Goal: Transaction & Acquisition: Purchase product/service

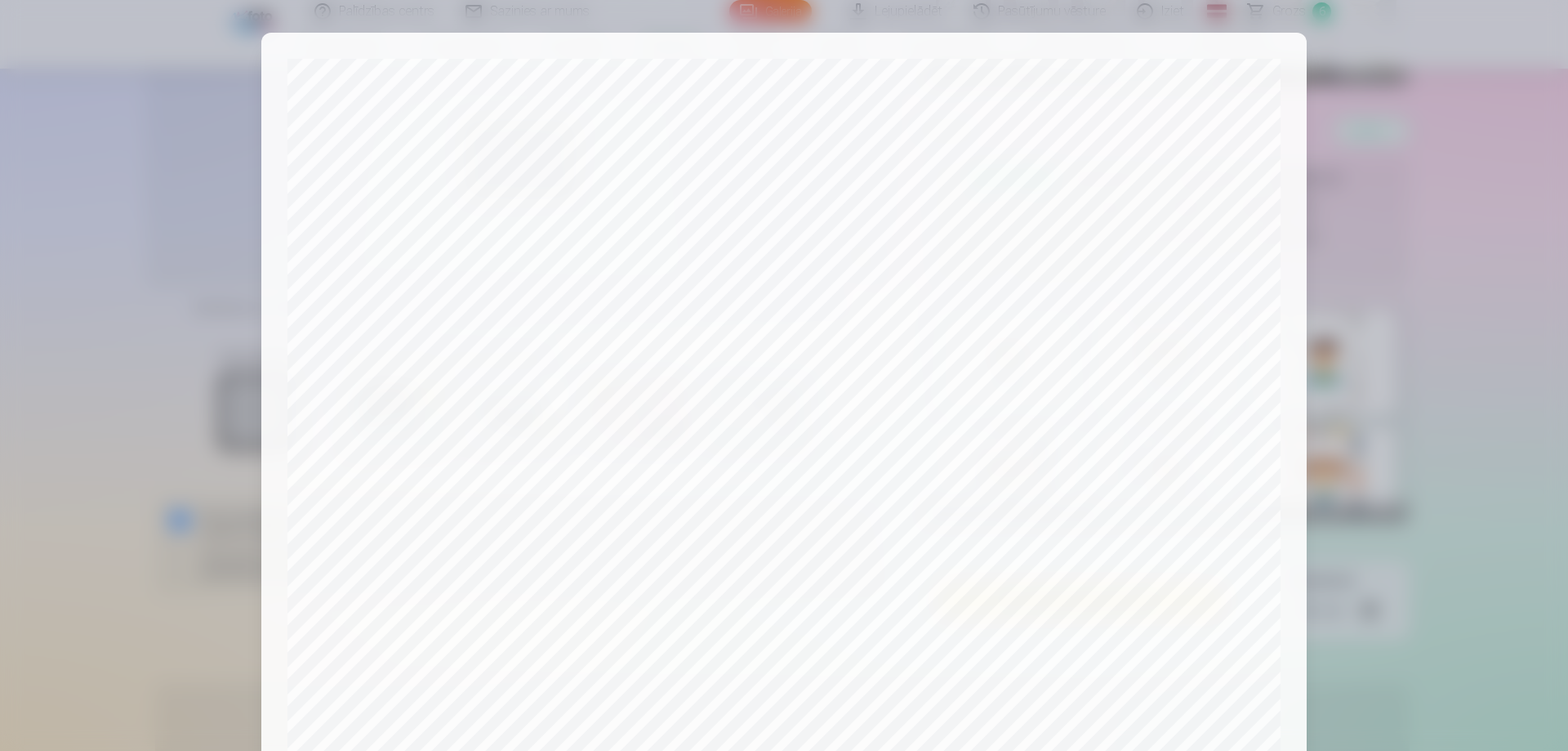
scroll to position [57, 0]
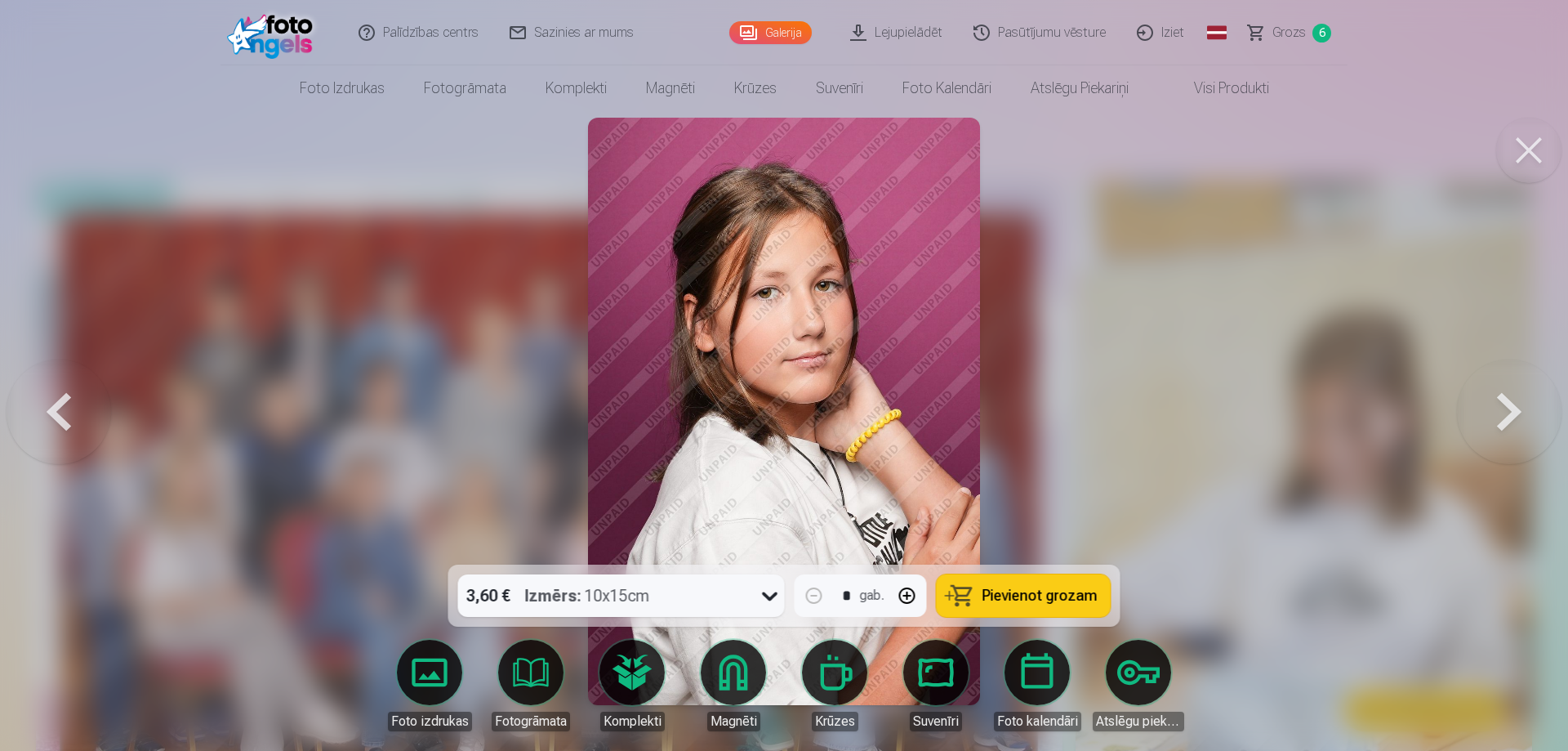
click at [1536, 139] on button at bounding box center [1529, 150] width 66 height 66
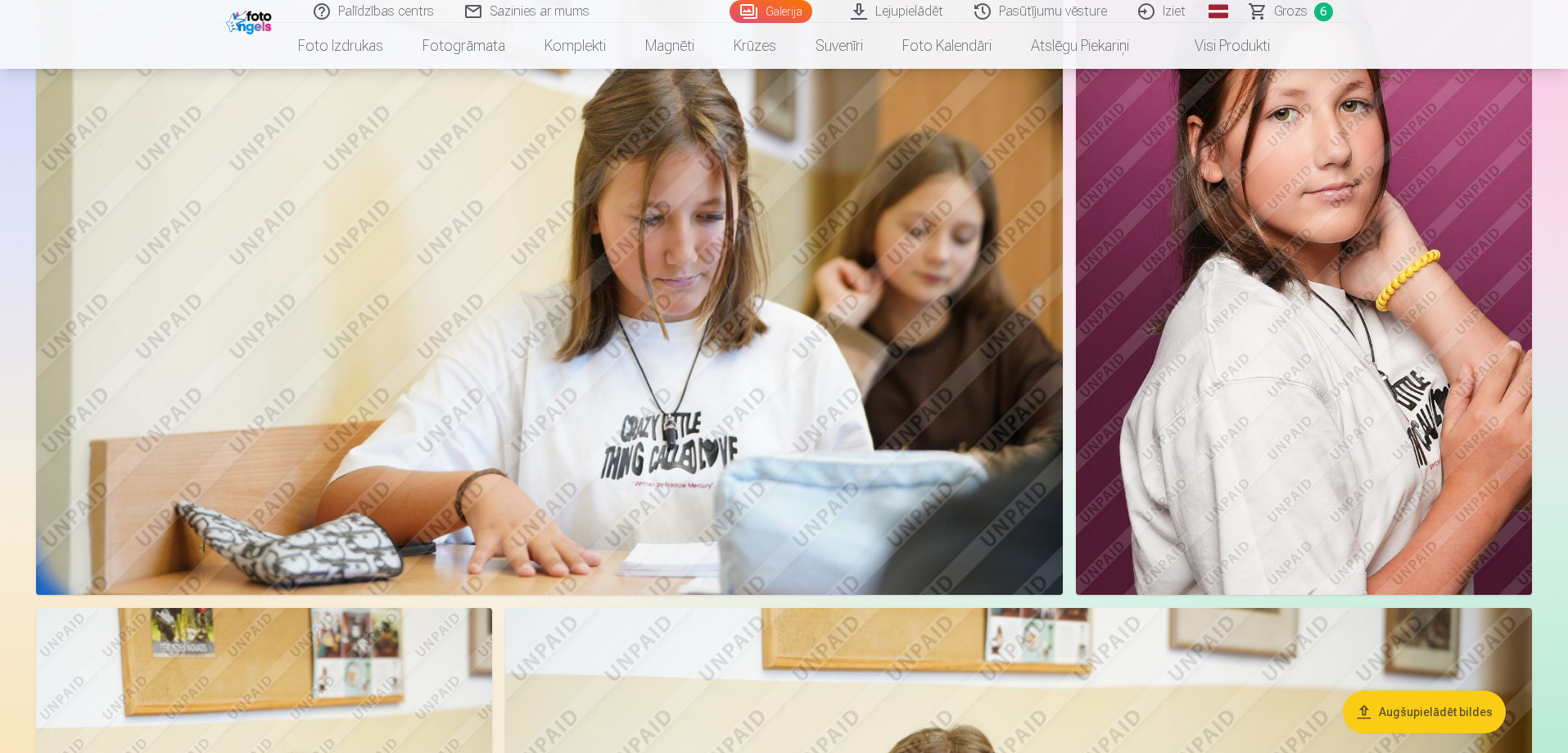
scroll to position [4669, 0]
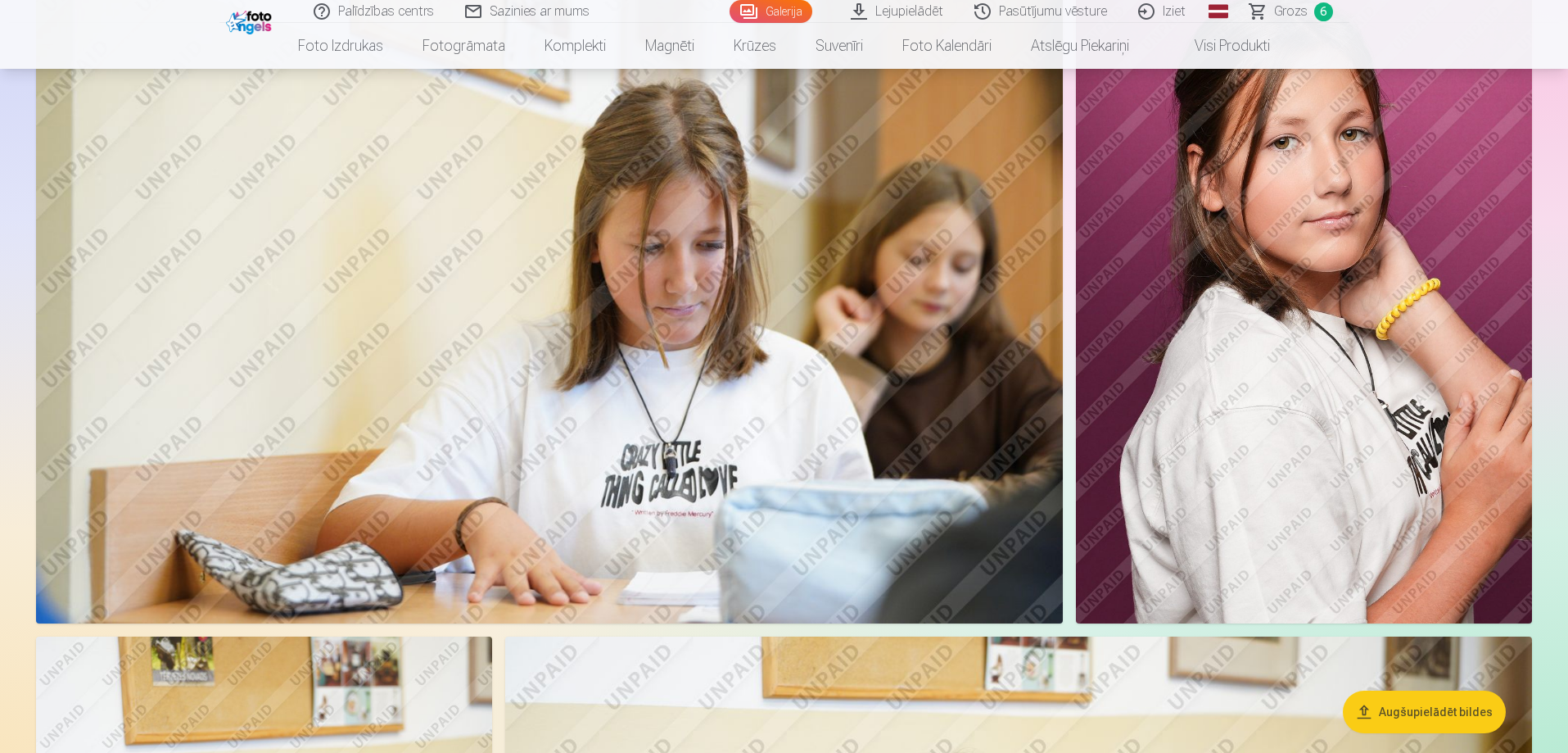
click at [1307, 336] on img at bounding box center [1304, 280] width 456 height 685
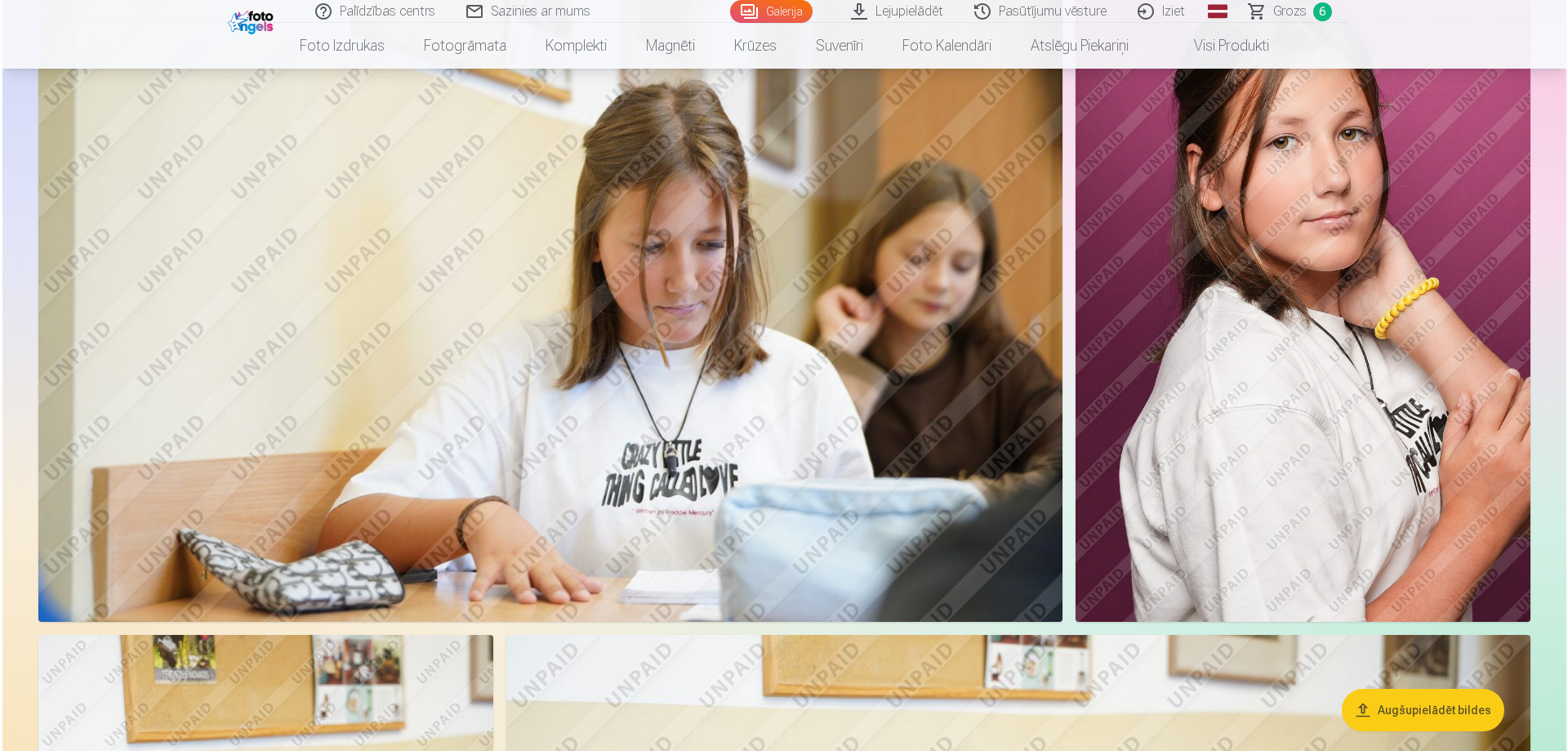
scroll to position [4669, 0]
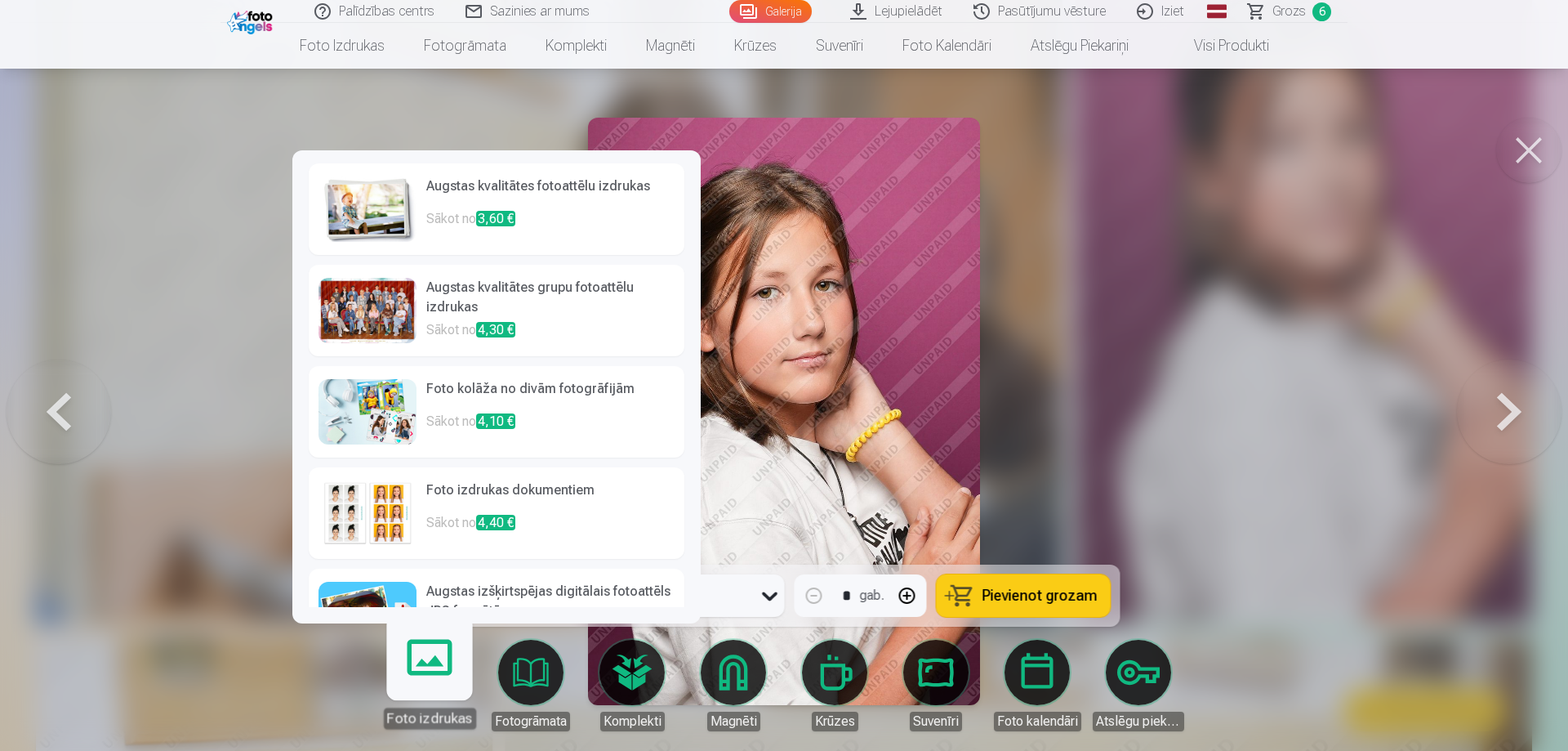
click at [448, 713] on div "Foto izdrukas" at bounding box center [429, 719] width 92 height 22
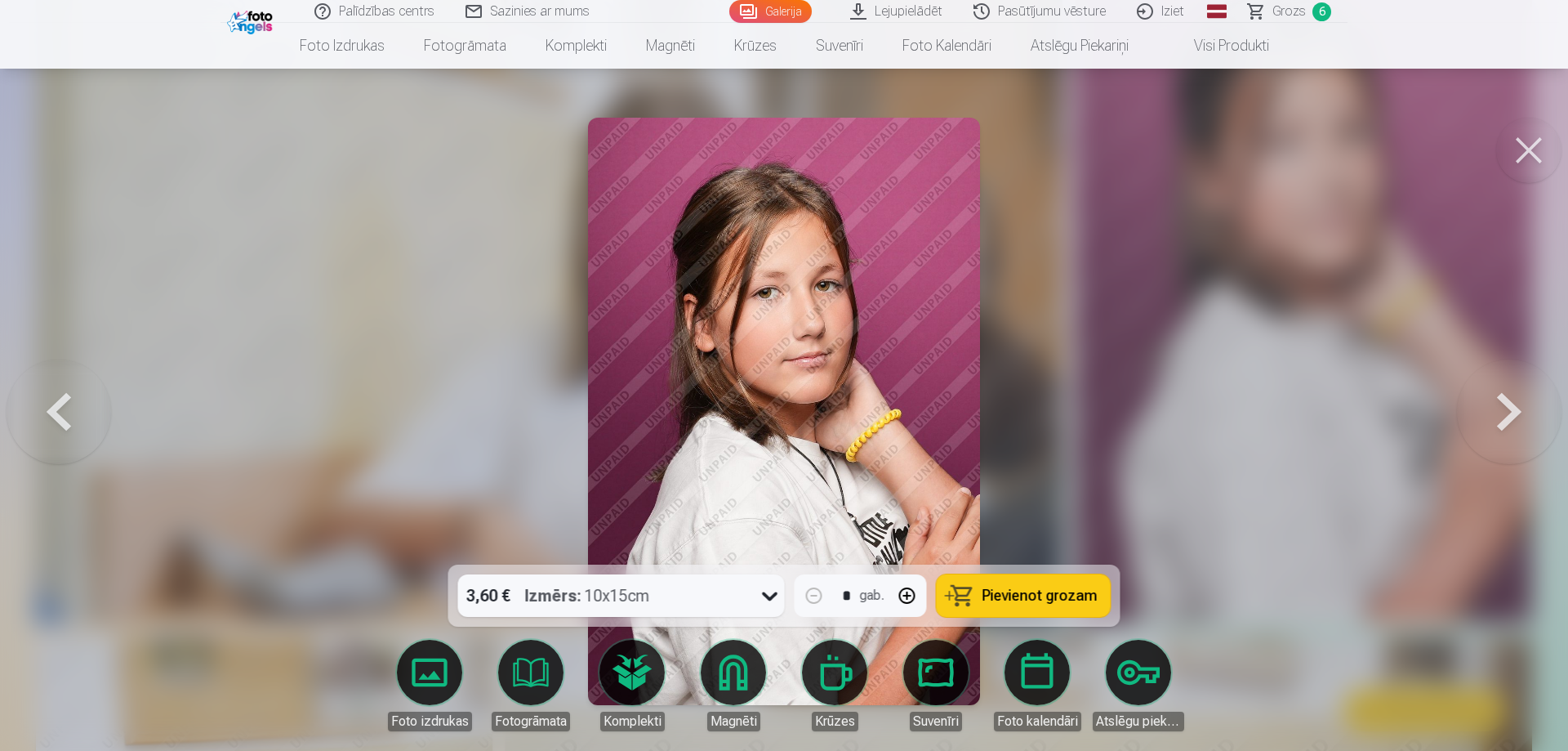
click at [821, 505] on img at bounding box center [784, 412] width 392 height 588
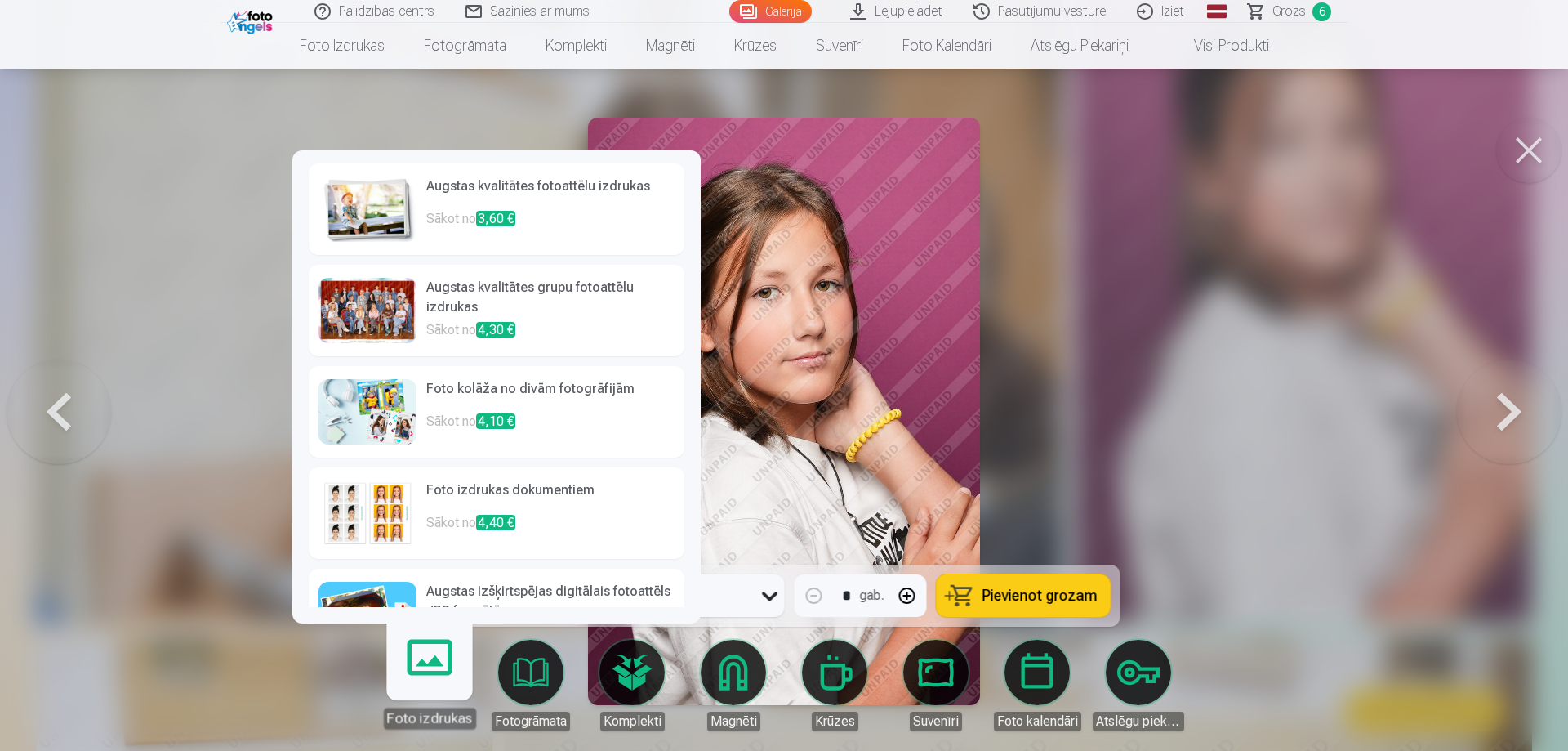
click at [448, 225] on p "Sākot no 3,60 €" at bounding box center [550, 225] width 248 height 32
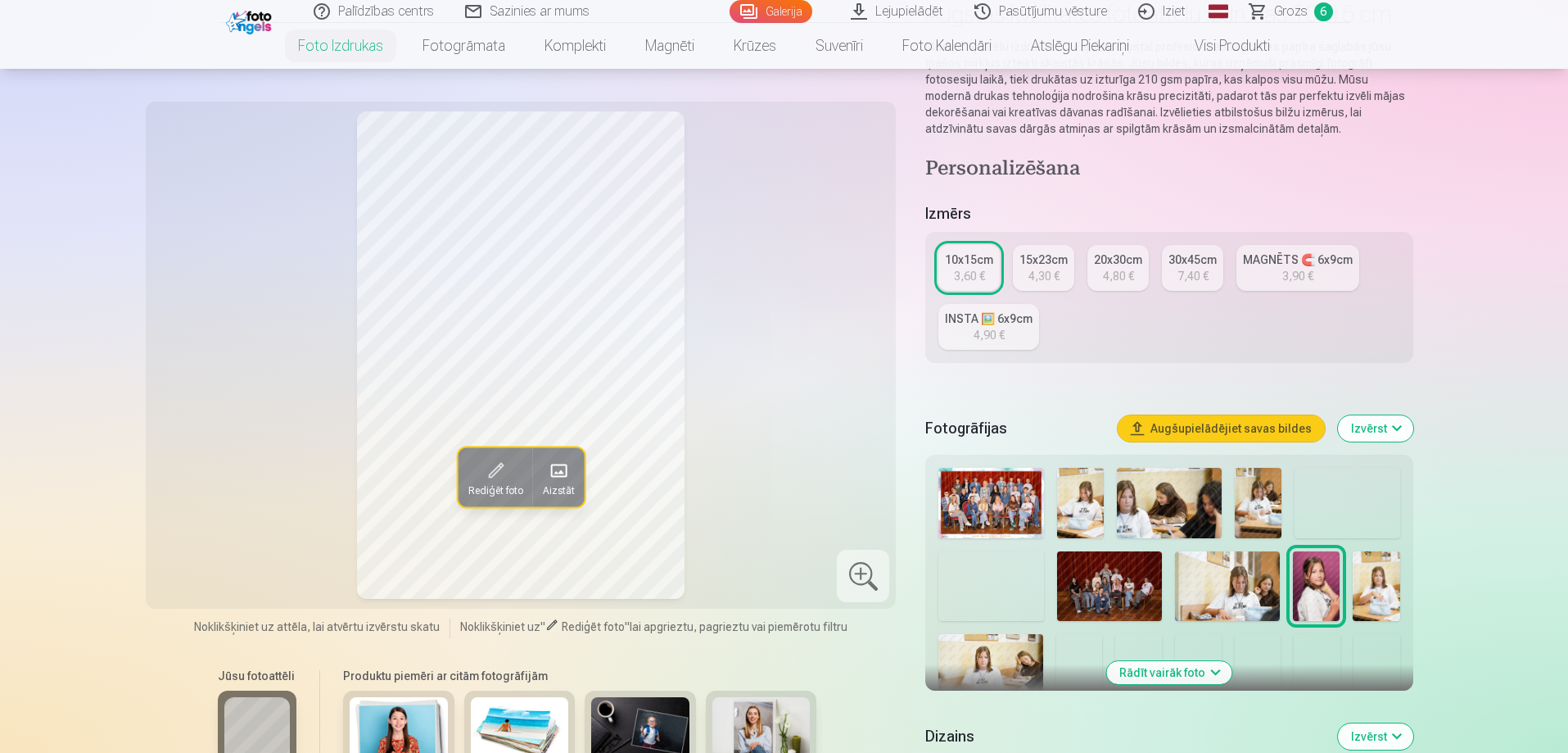
scroll to position [164, 0]
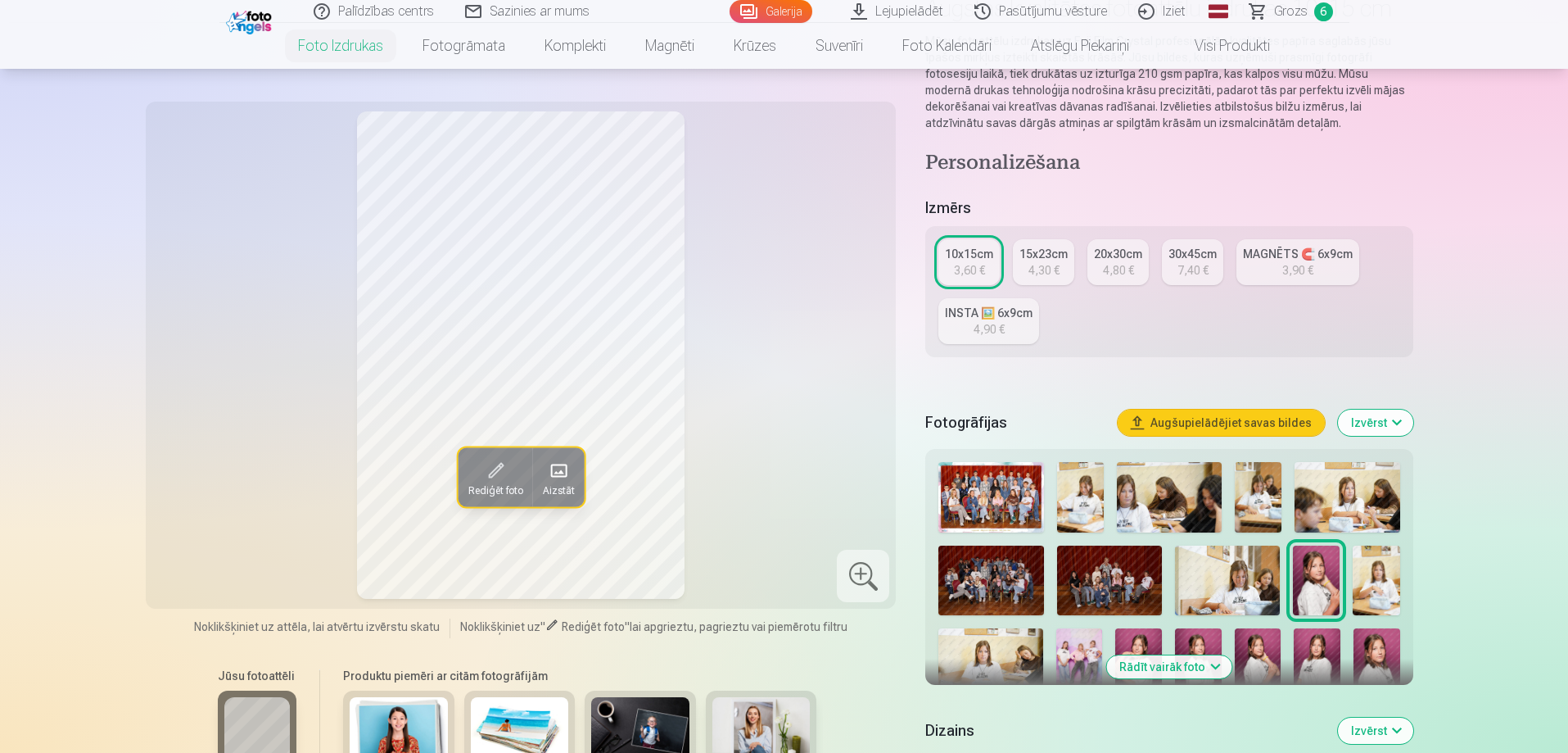
click at [1326, 594] on img at bounding box center [1317, 581] width 47 height 71
click at [962, 250] on div "10x15cm" at bounding box center [969, 254] width 48 height 17
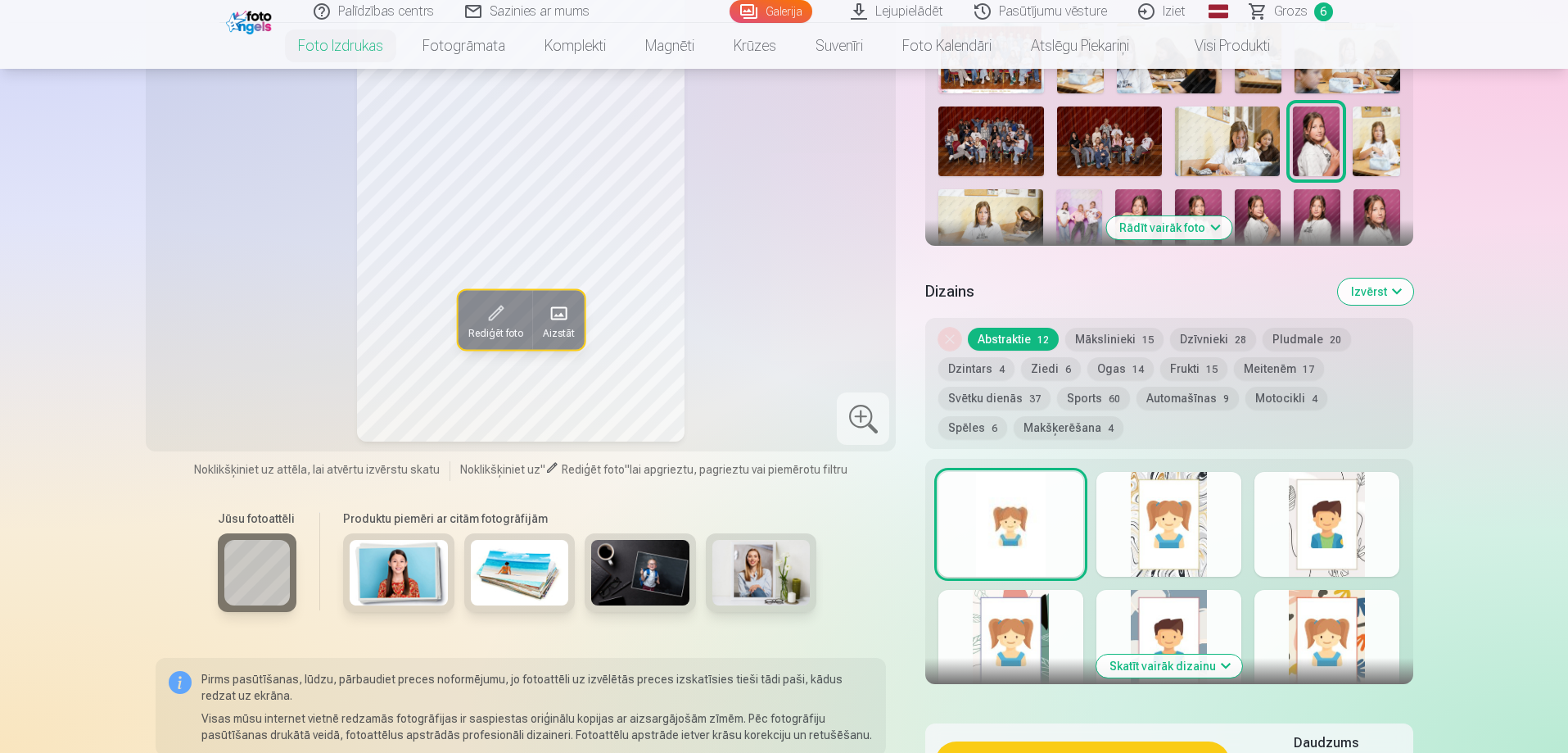
scroll to position [573, 0]
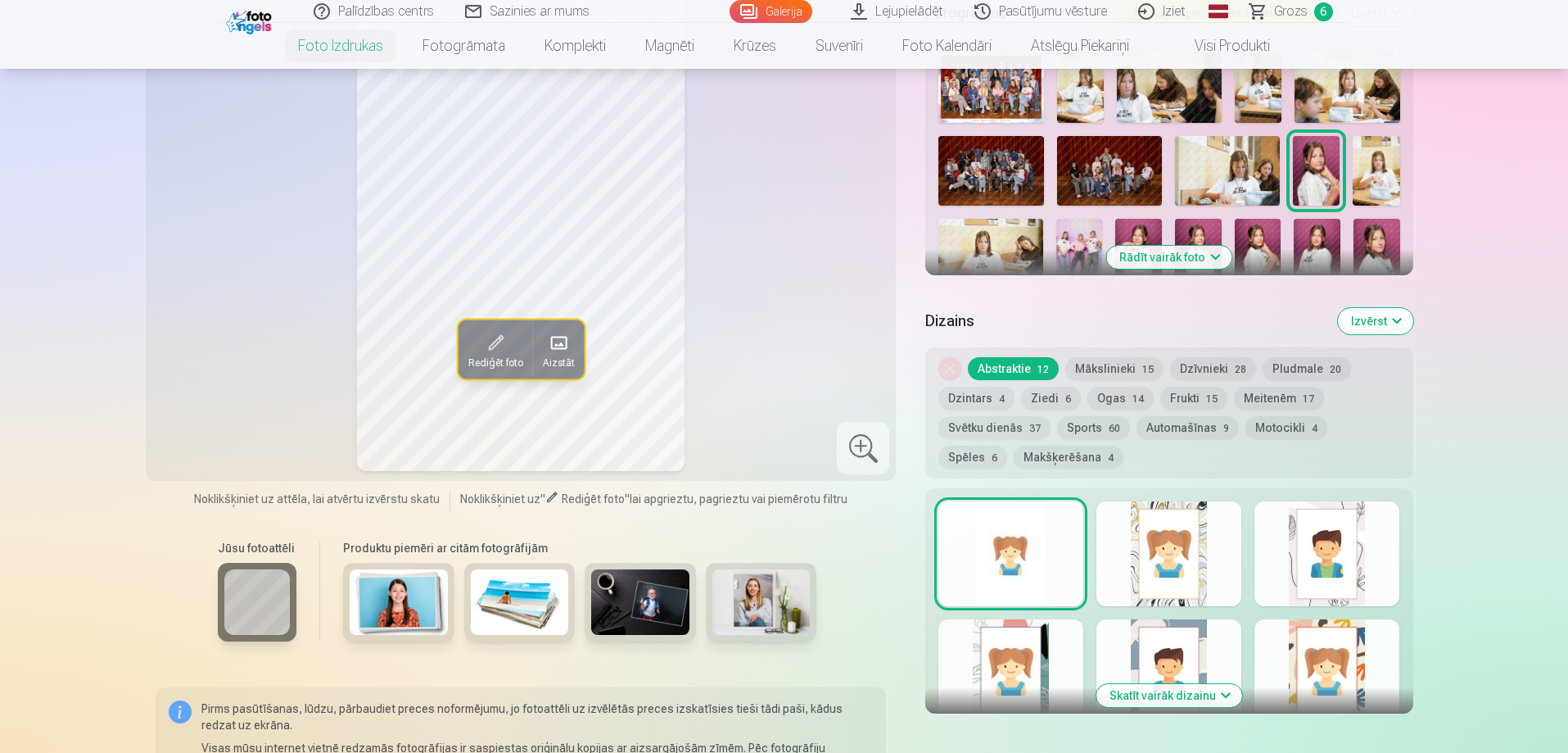
click at [1096, 370] on button "Mākslinieki 15" at bounding box center [1115, 369] width 98 height 23
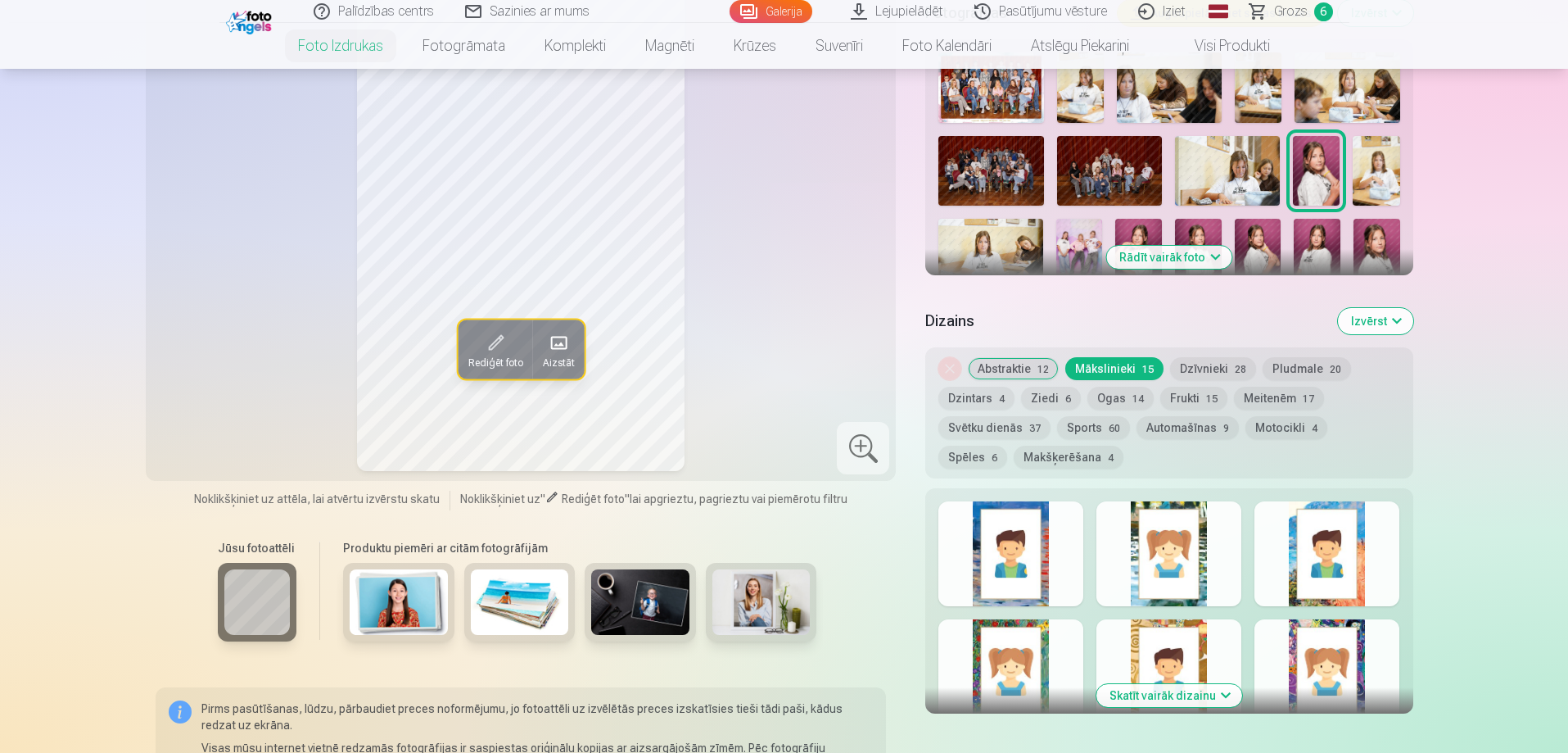
click at [1026, 369] on button "Abstraktie 12" at bounding box center [1013, 369] width 91 height 23
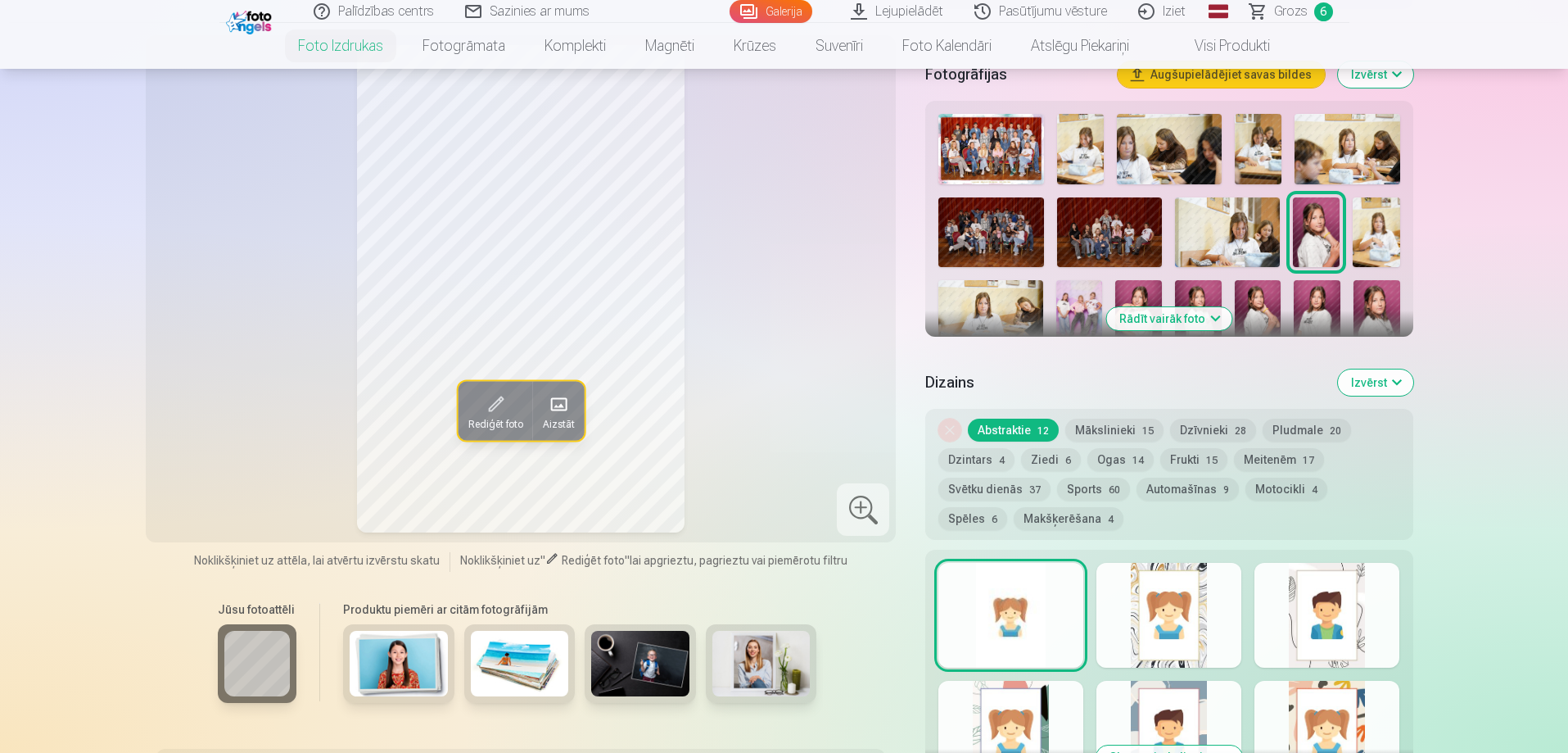
scroll to position [492, 0]
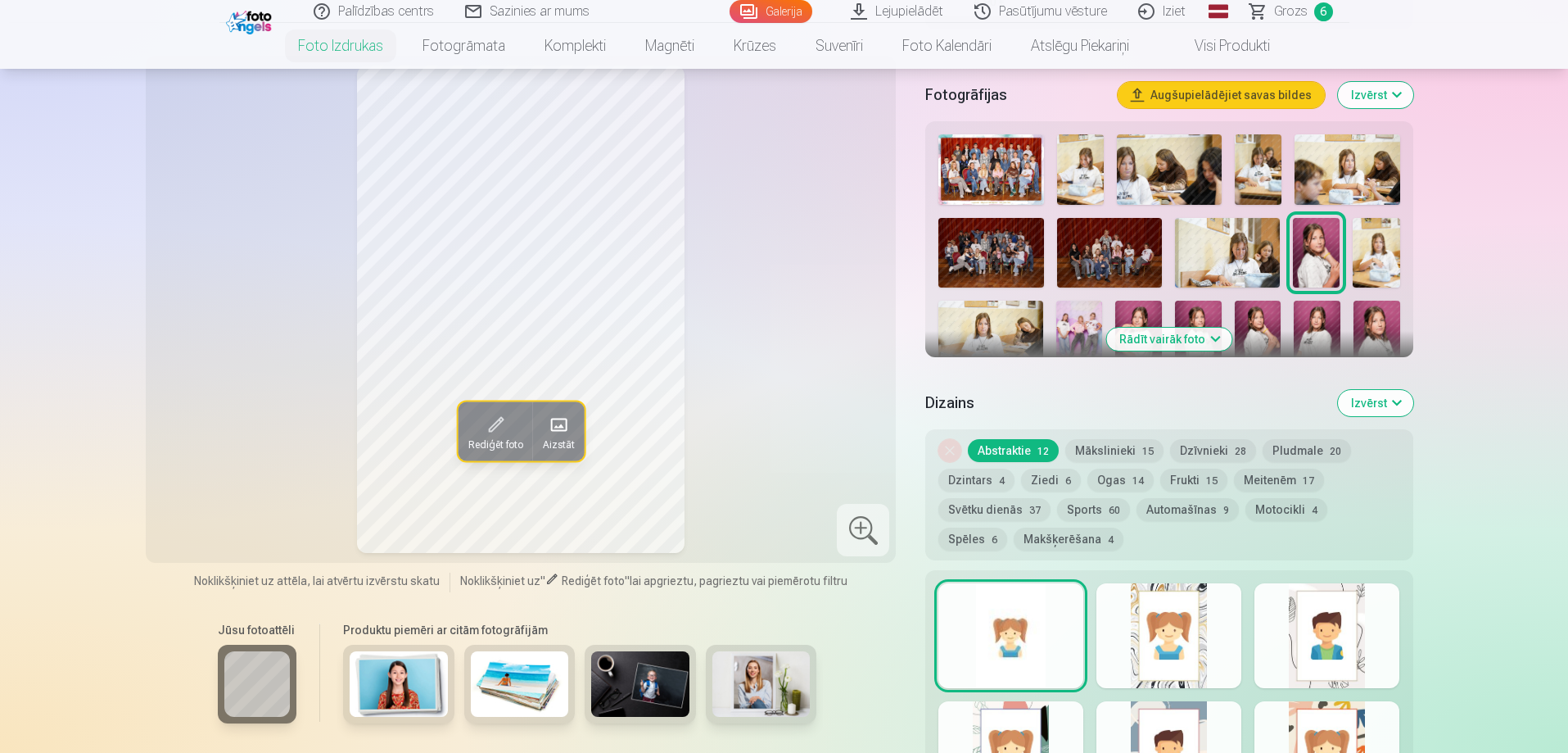
click at [477, 424] on button "Rediģēt foto" at bounding box center [495, 430] width 75 height 59
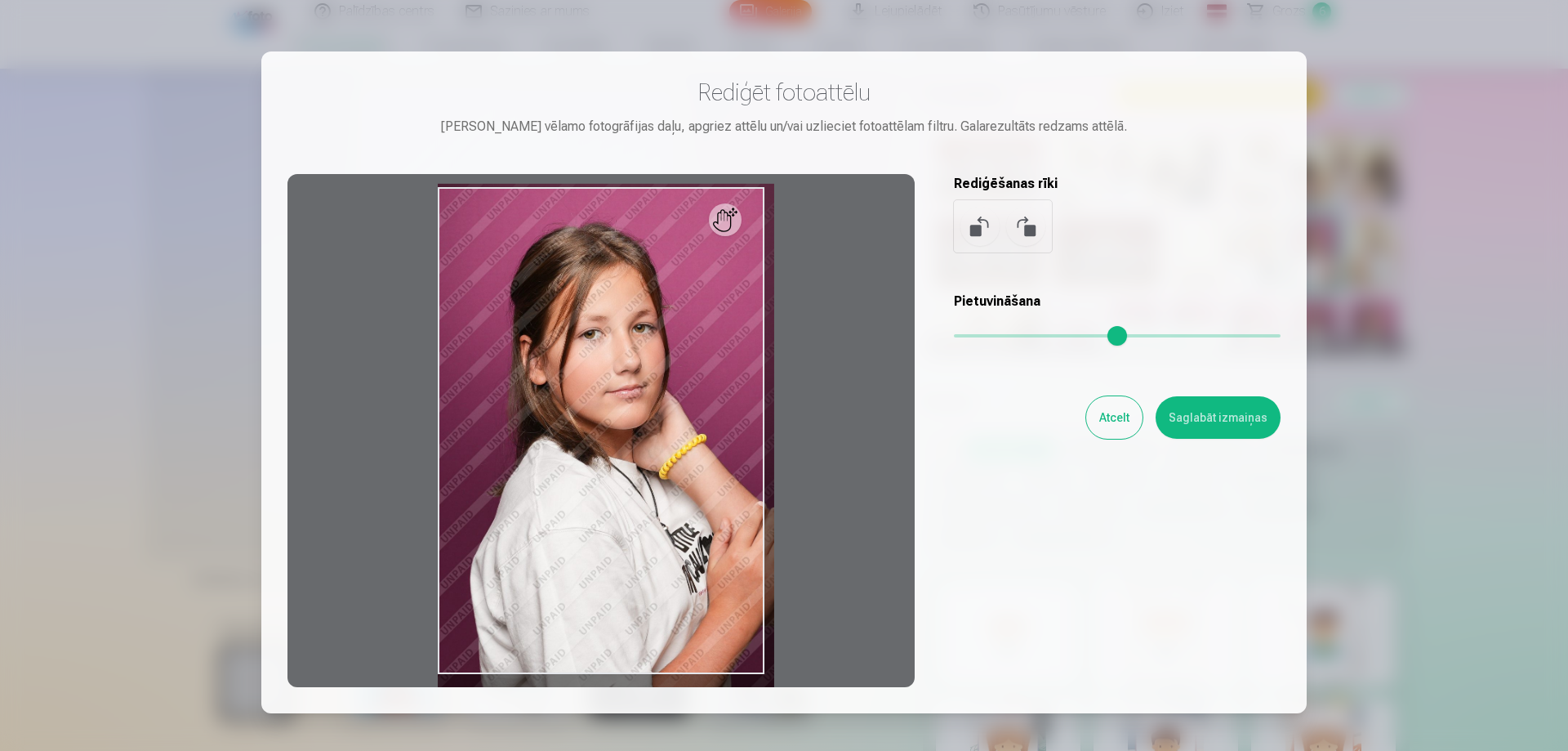
type input "*"
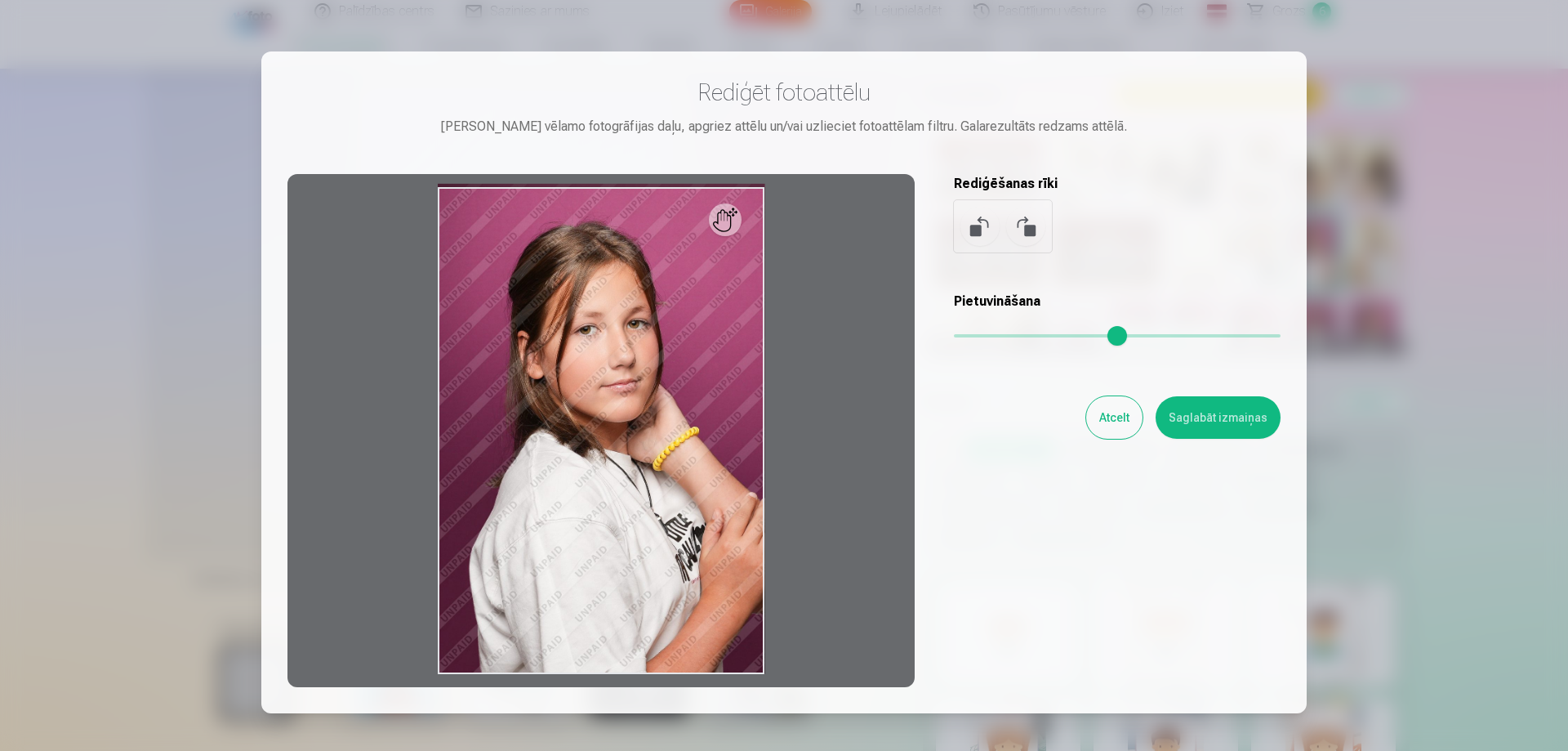
drag, startPoint x: 967, startPoint y: 333, endPoint x: 900, endPoint y: 344, distance: 67.9
click at [954, 338] on input "range" at bounding box center [1118, 336] width 327 height 3
click at [1117, 417] on button "Atcelt" at bounding box center [1114, 417] width 56 height 42
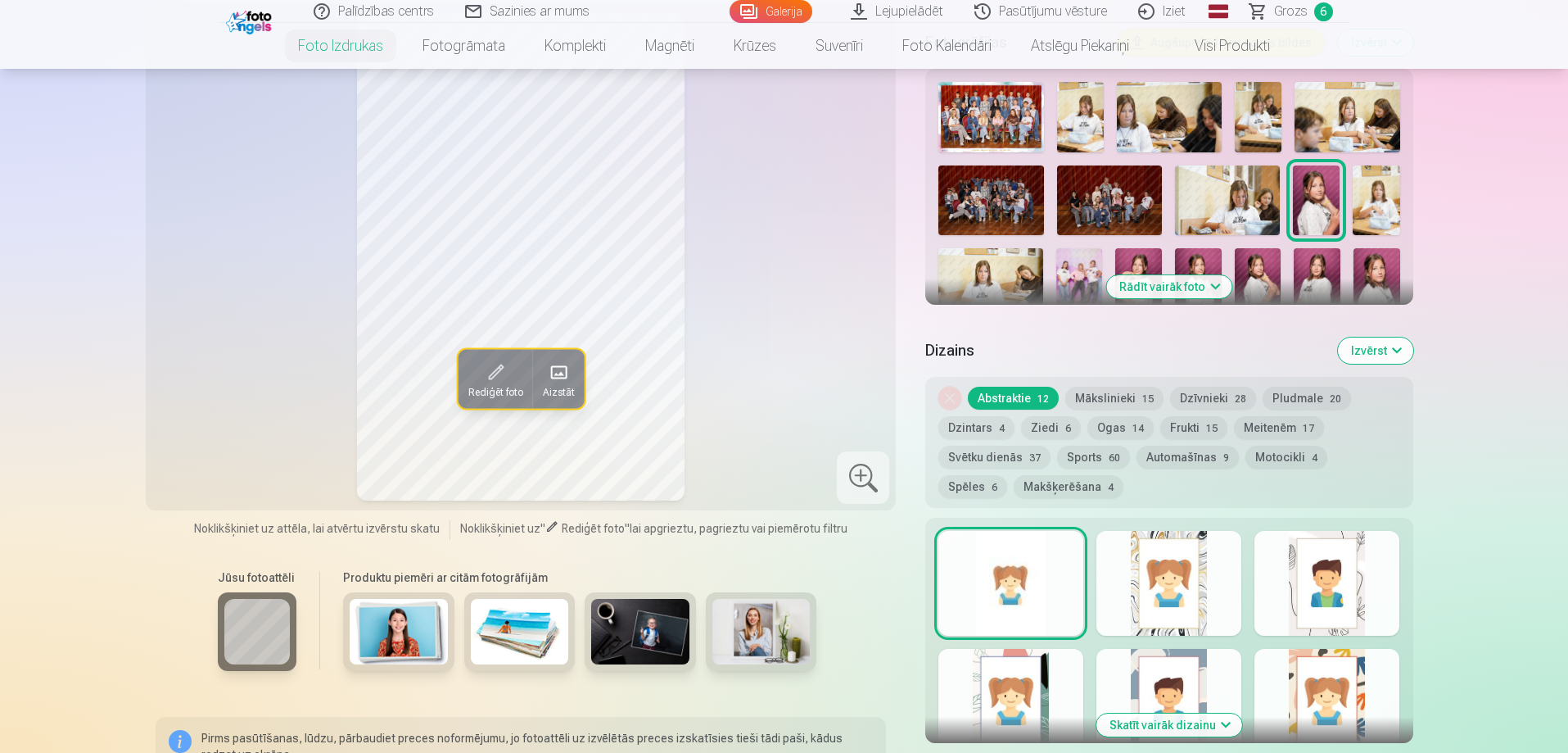
scroll to position [573, 0]
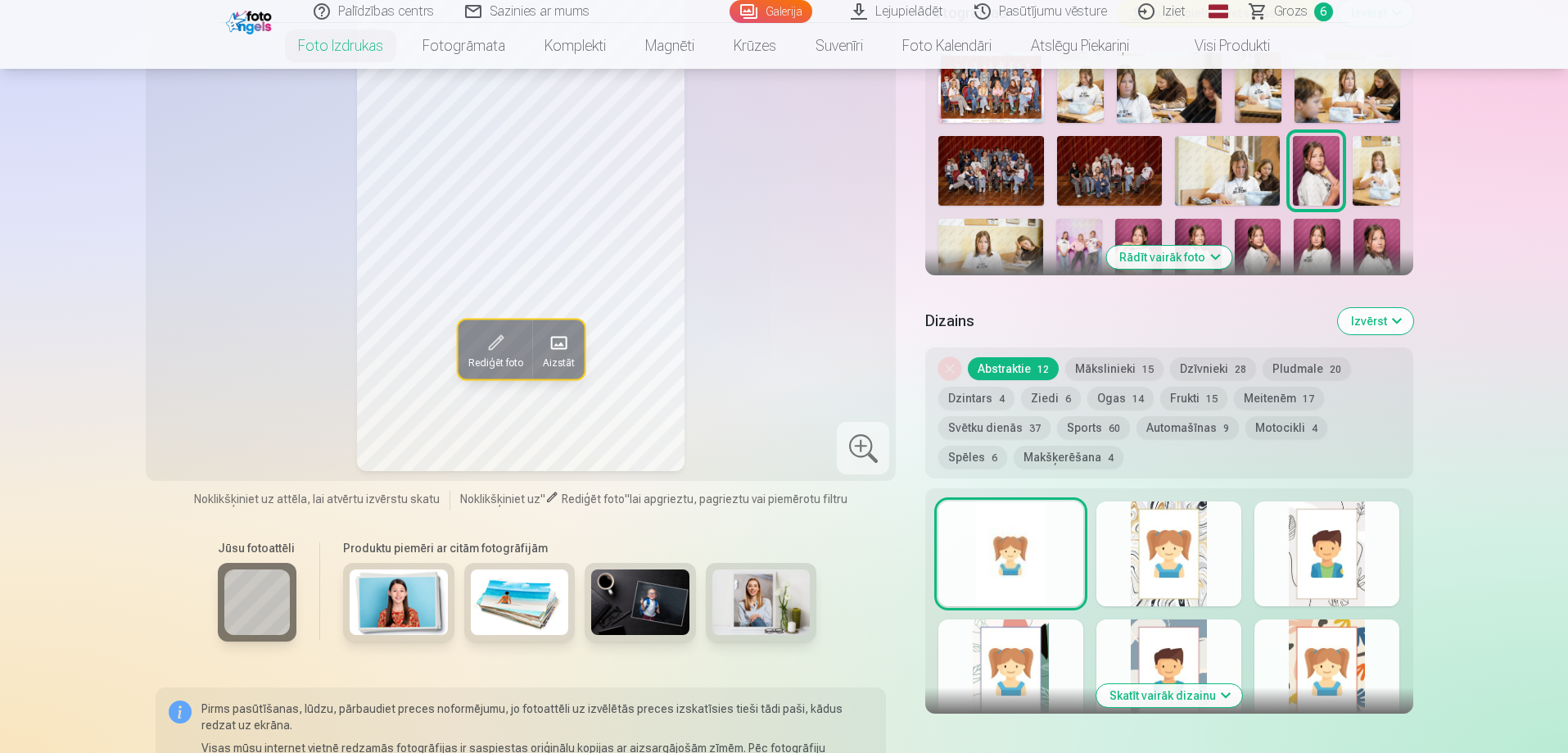
click at [1403, 321] on button "Izvērst" at bounding box center [1376, 321] width 76 height 27
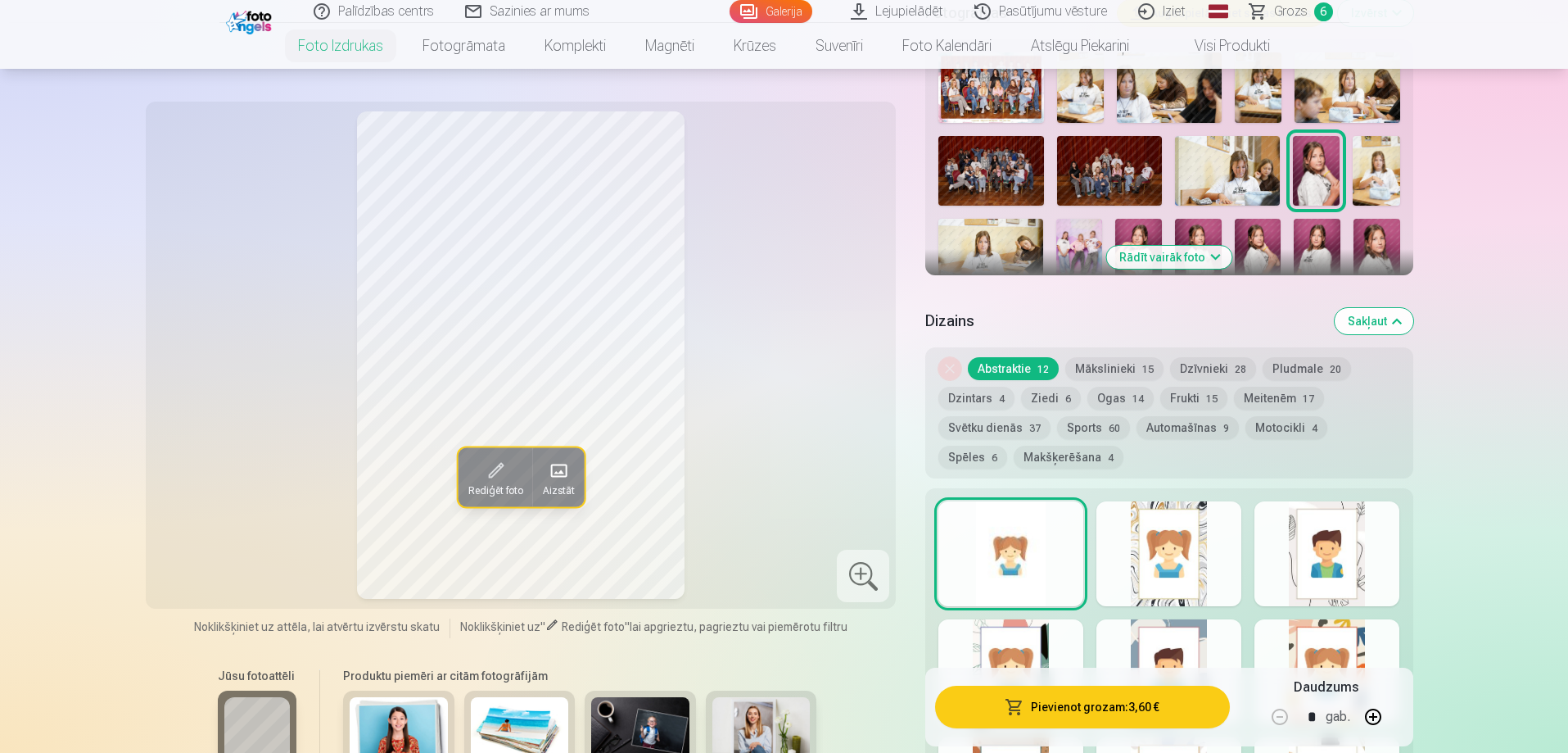
click at [1406, 322] on button "Sakļaut" at bounding box center [1374, 321] width 79 height 27
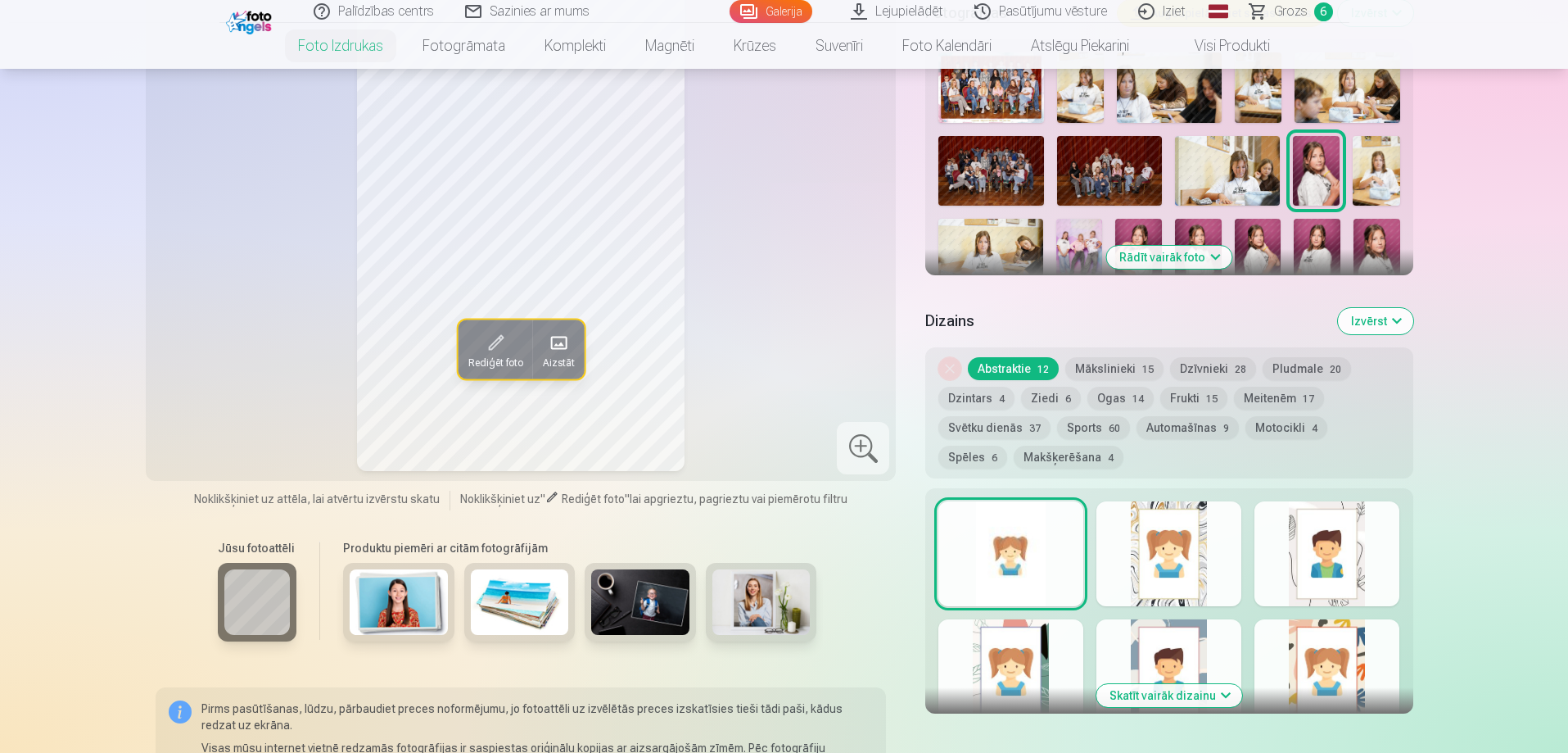
scroll to position [711, 0]
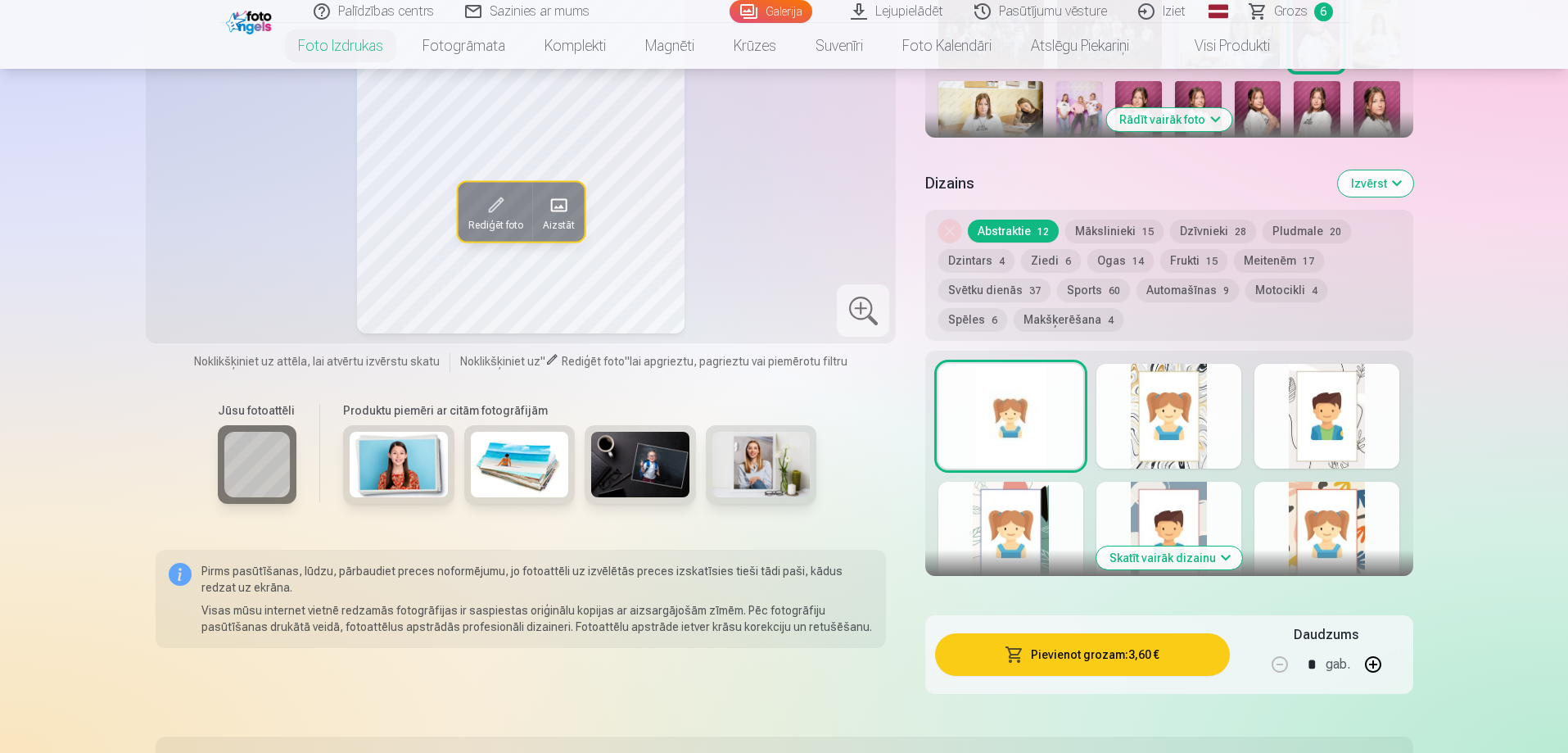
click at [1199, 561] on button "Skatīt vairāk dizainu" at bounding box center [1169, 558] width 146 height 23
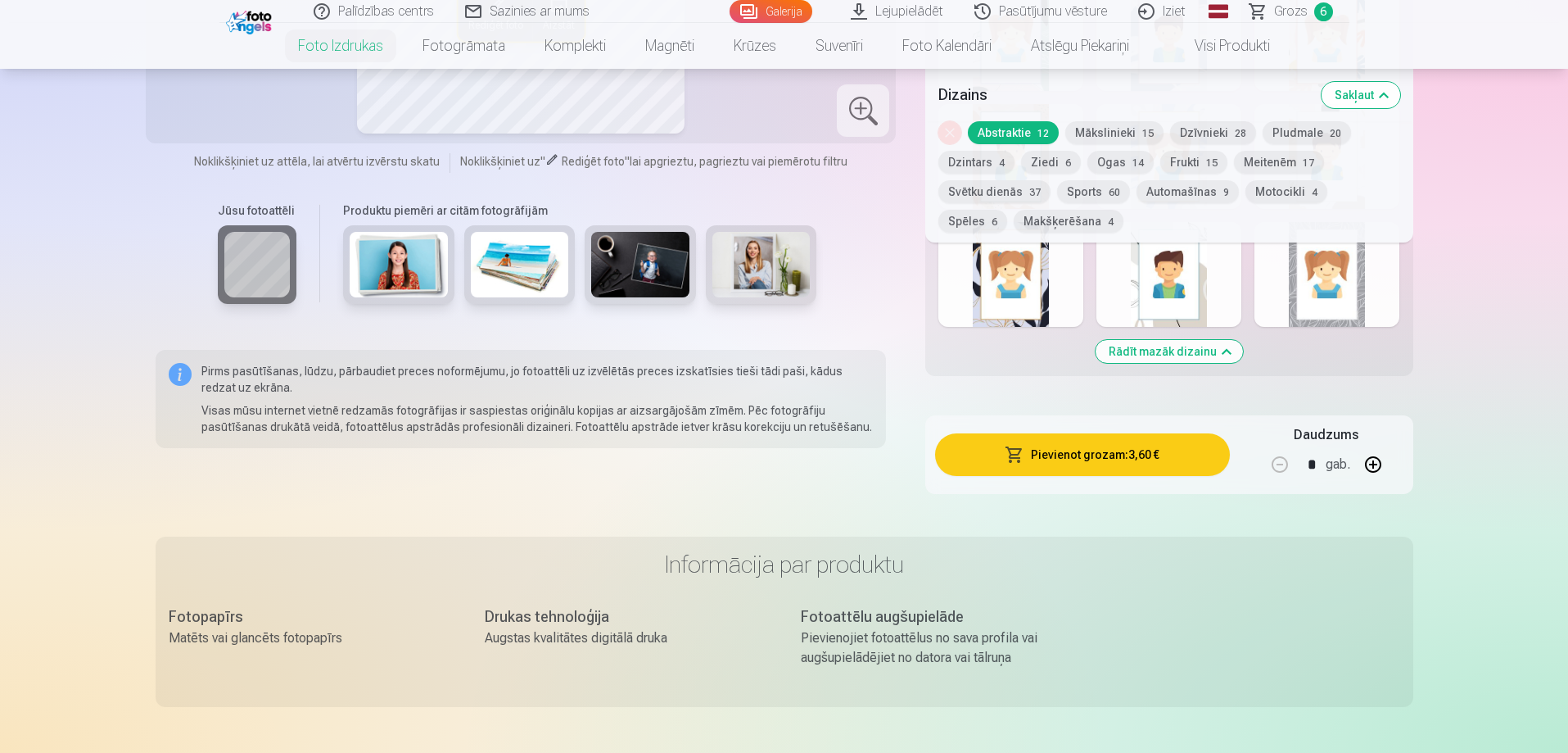
scroll to position [1202, 0]
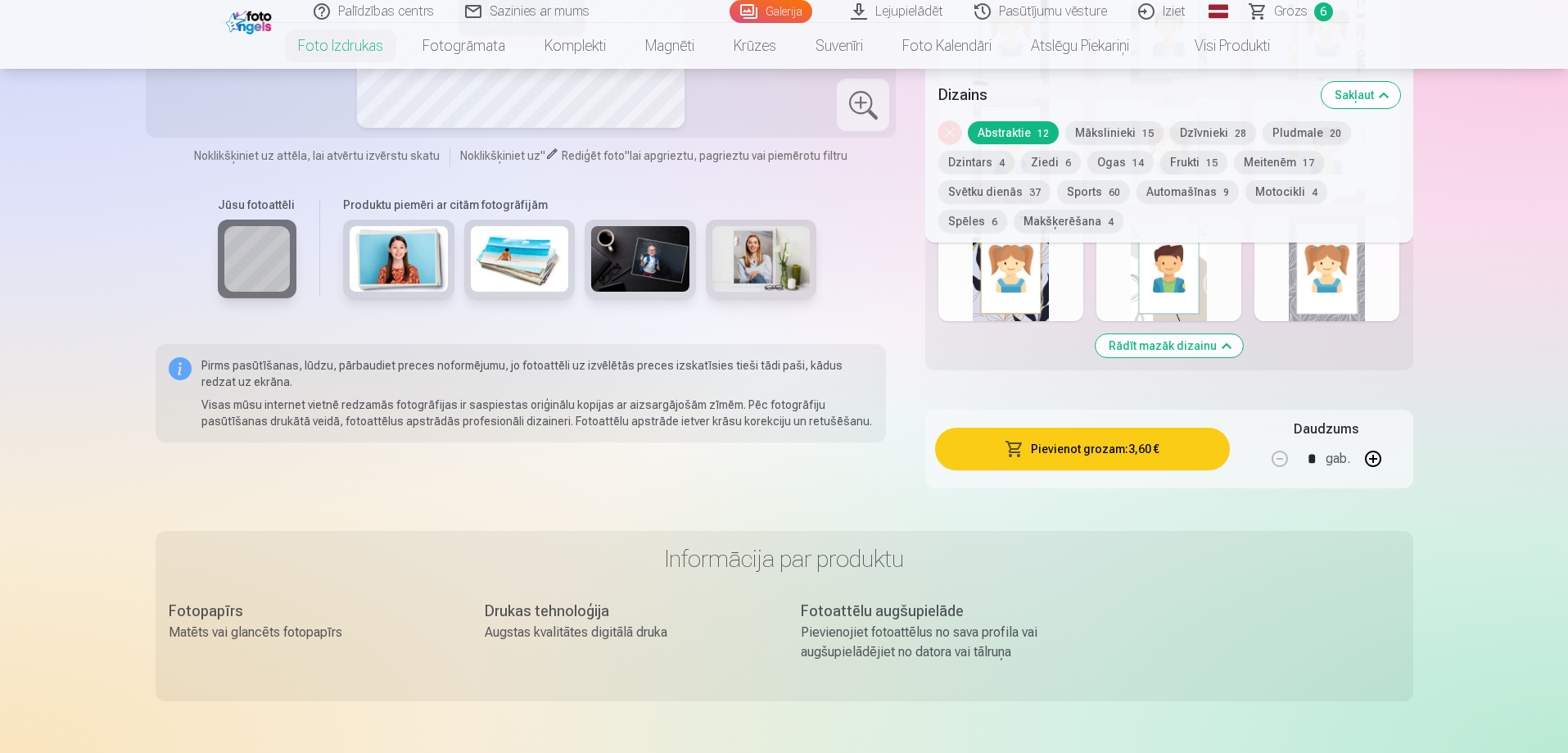
click at [1043, 300] on div at bounding box center [1011, 269] width 145 height 105
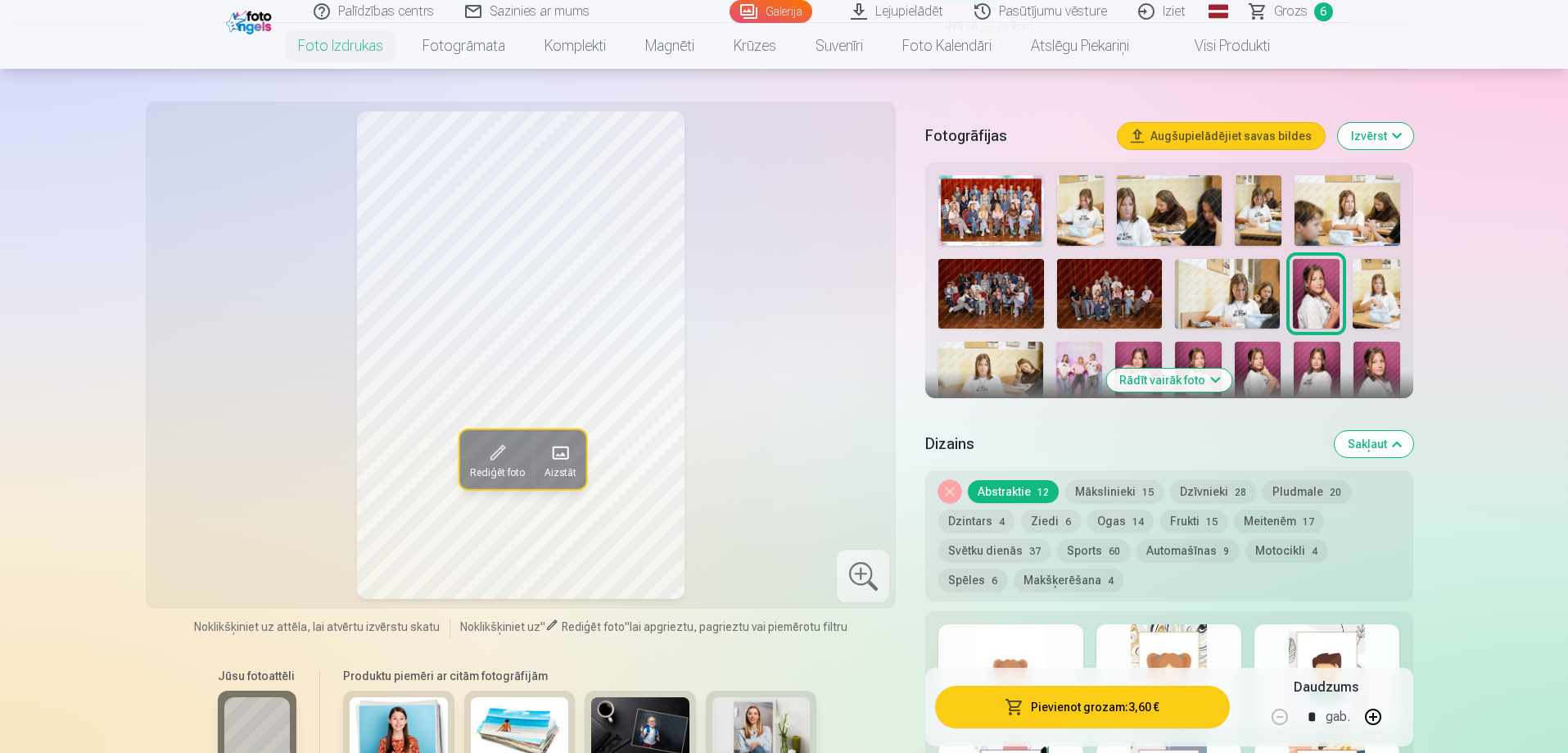
scroll to position [220, 0]
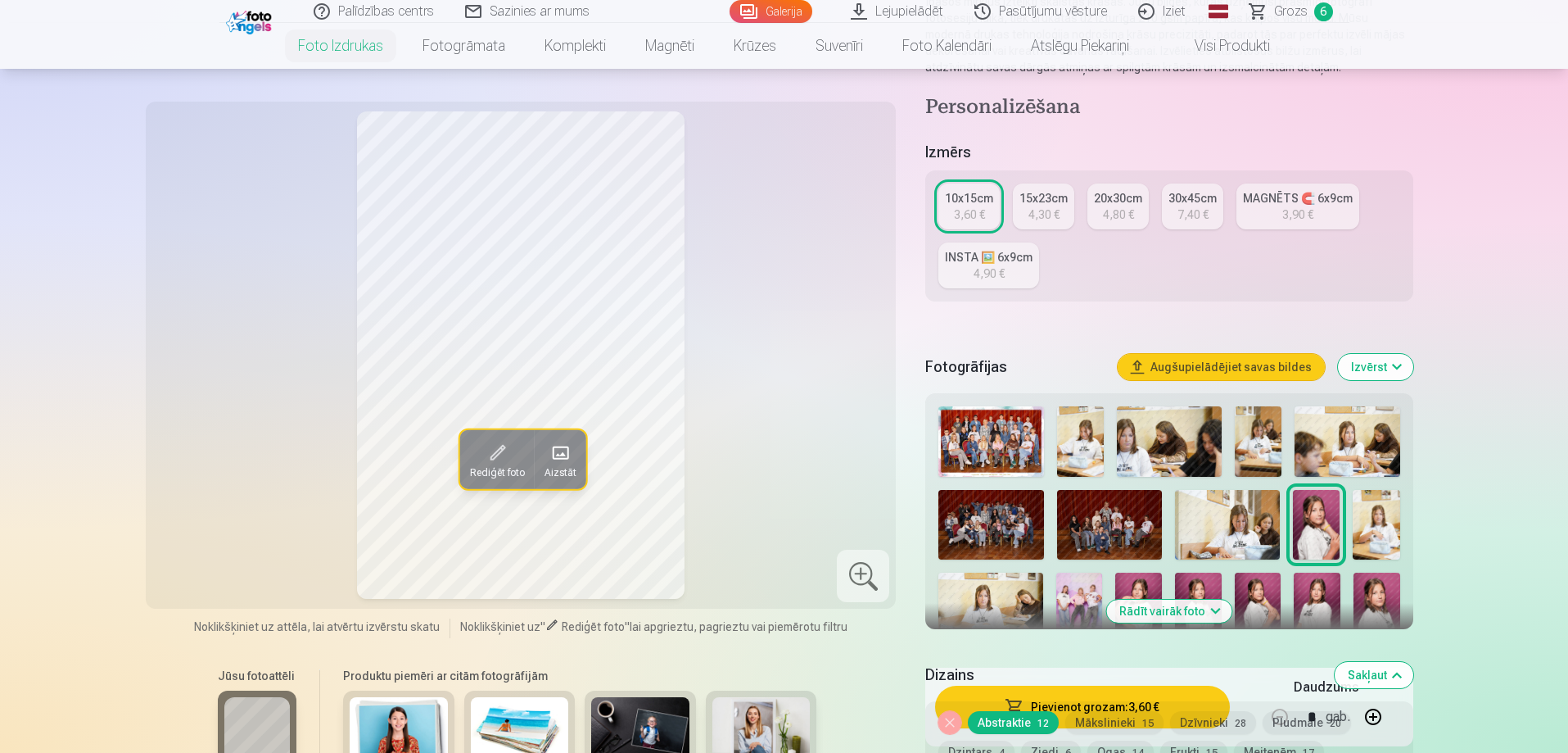
click at [963, 267] on link "INSTA 🖼️ 6x9cm 4,90 €" at bounding box center [988, 265] width 101 height 46
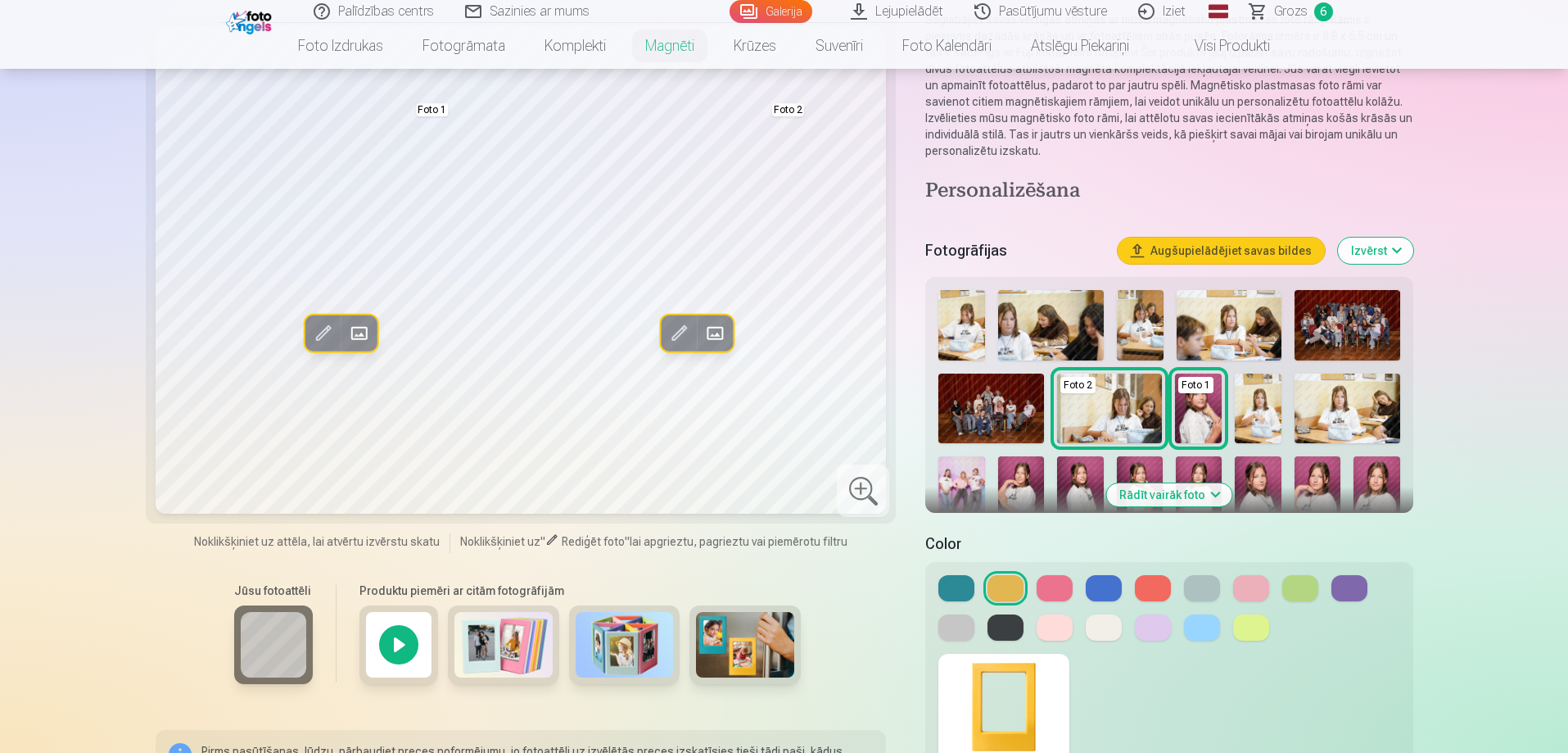
scroll to position [164, 0]
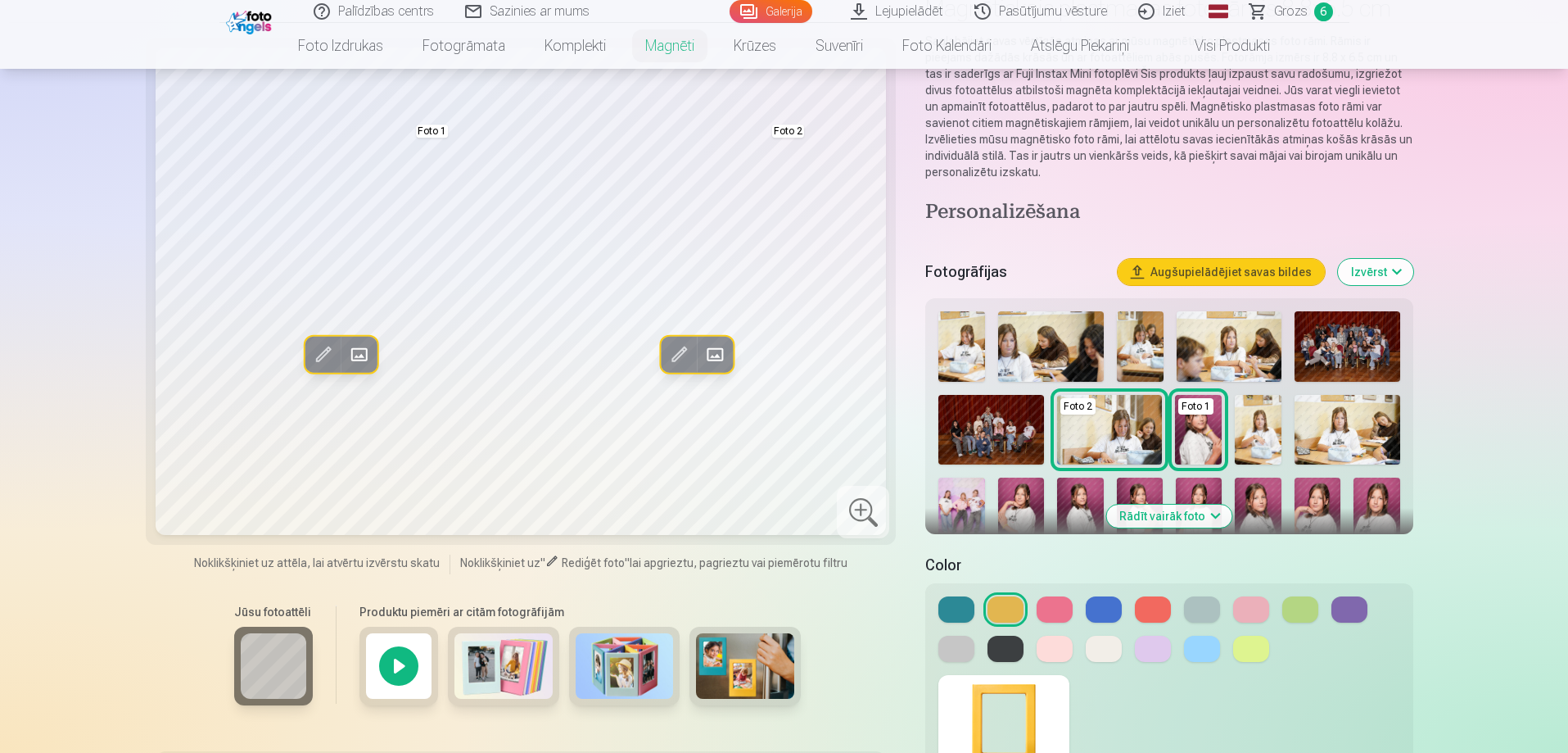
click at [1046, 608] on button at bounding box center [1054, 610] width 36 height 27
click at [1097, 606] on button at bounding box center [1103, 610] width 36 height 27
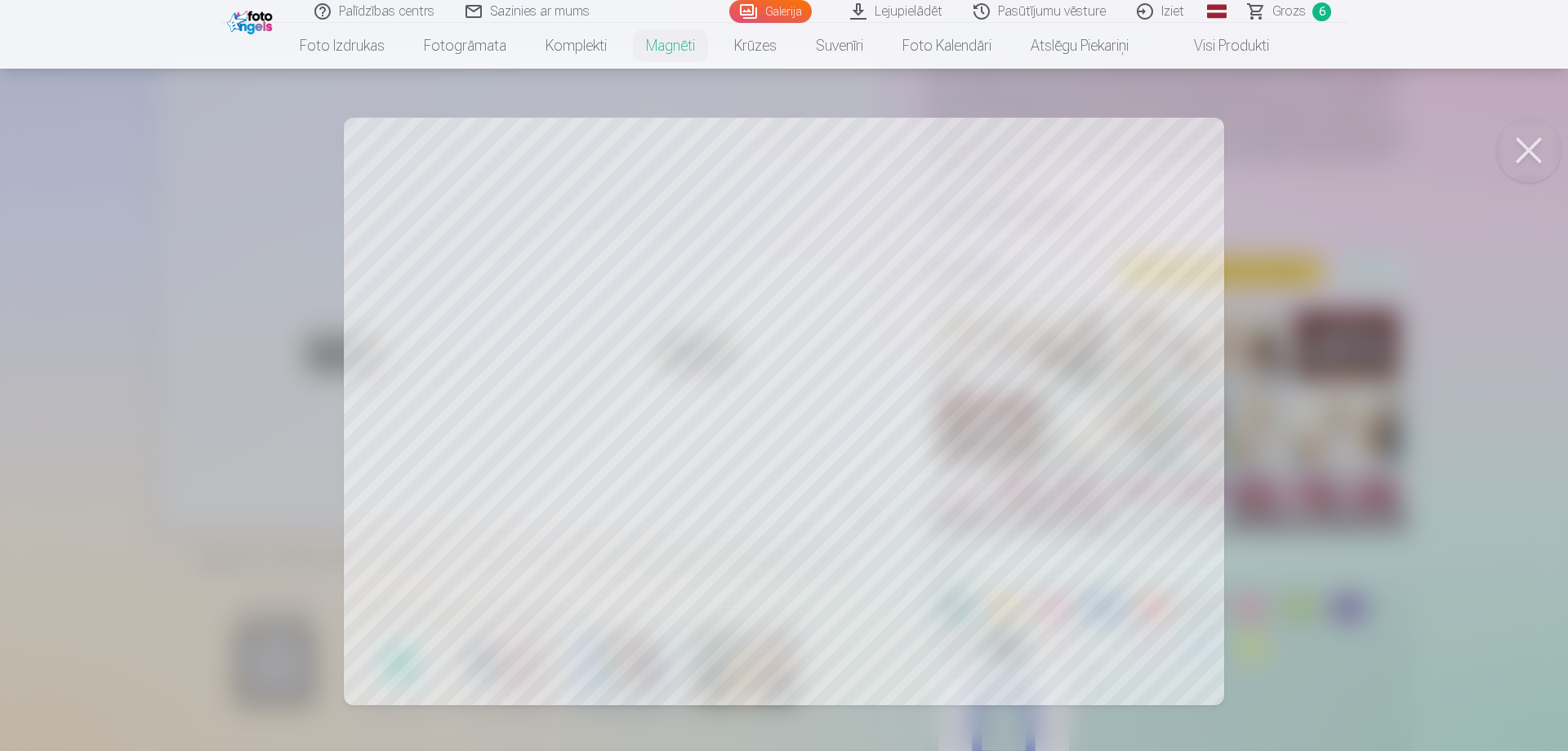
click at [942, 598] on div at bounding box center [784, 375] width 1568 height 751
click at [978, 597] on div at bounding box center [784, 375] width 1568 height 751
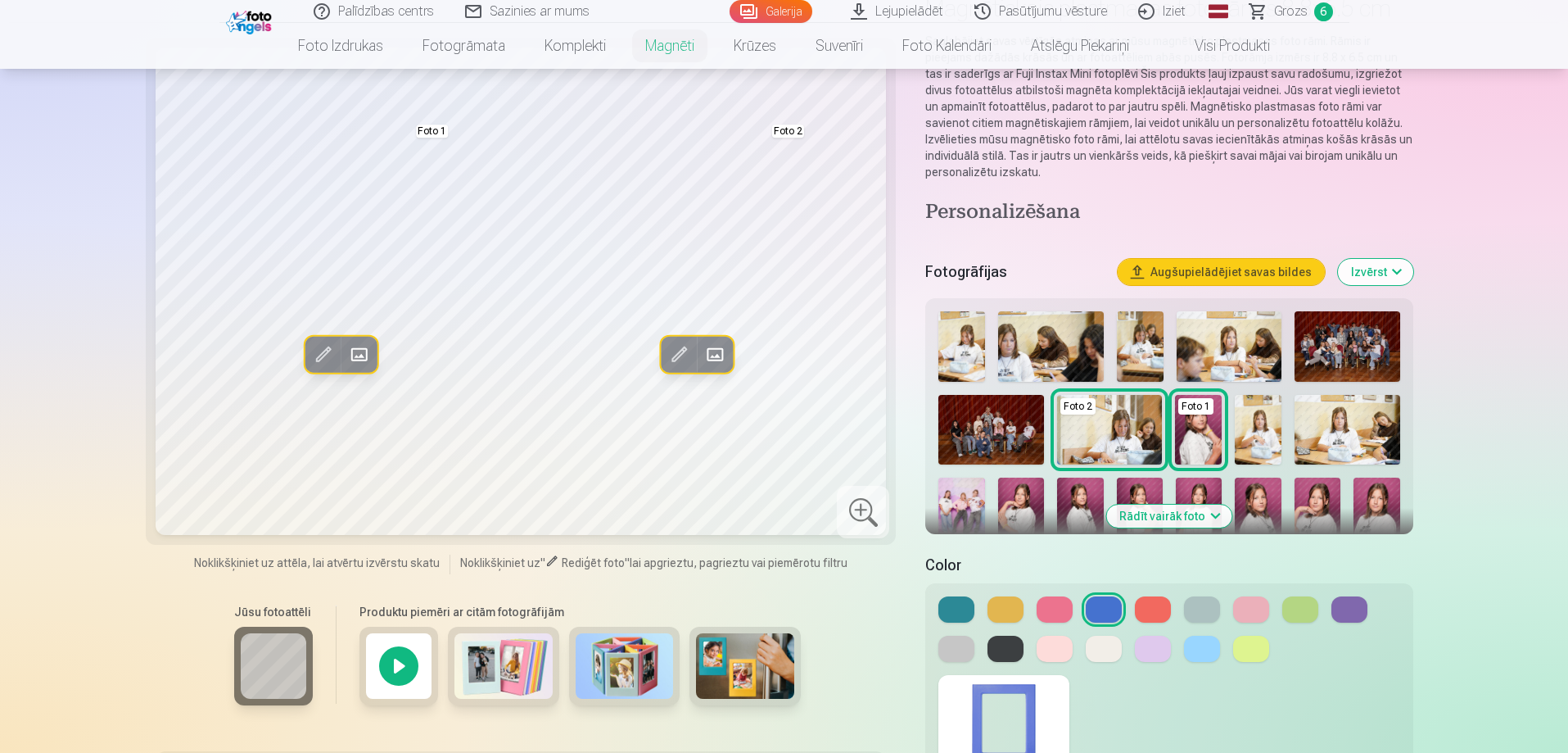
click at [707, 353] on span at bounding box center [715, 355] width 27 height 27
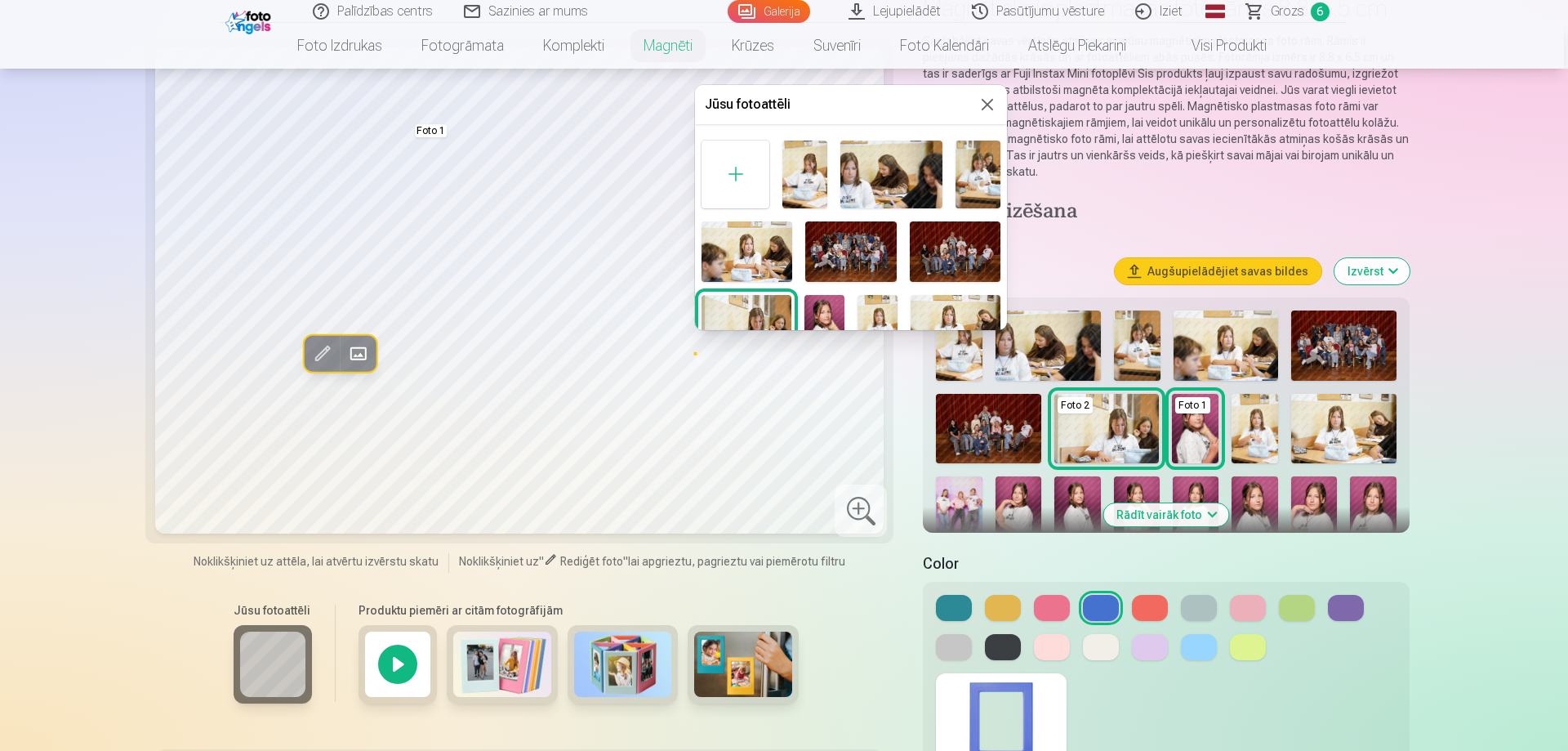
click at [670, 357] on div at bounding box center [784, 375] width 1568 height 751
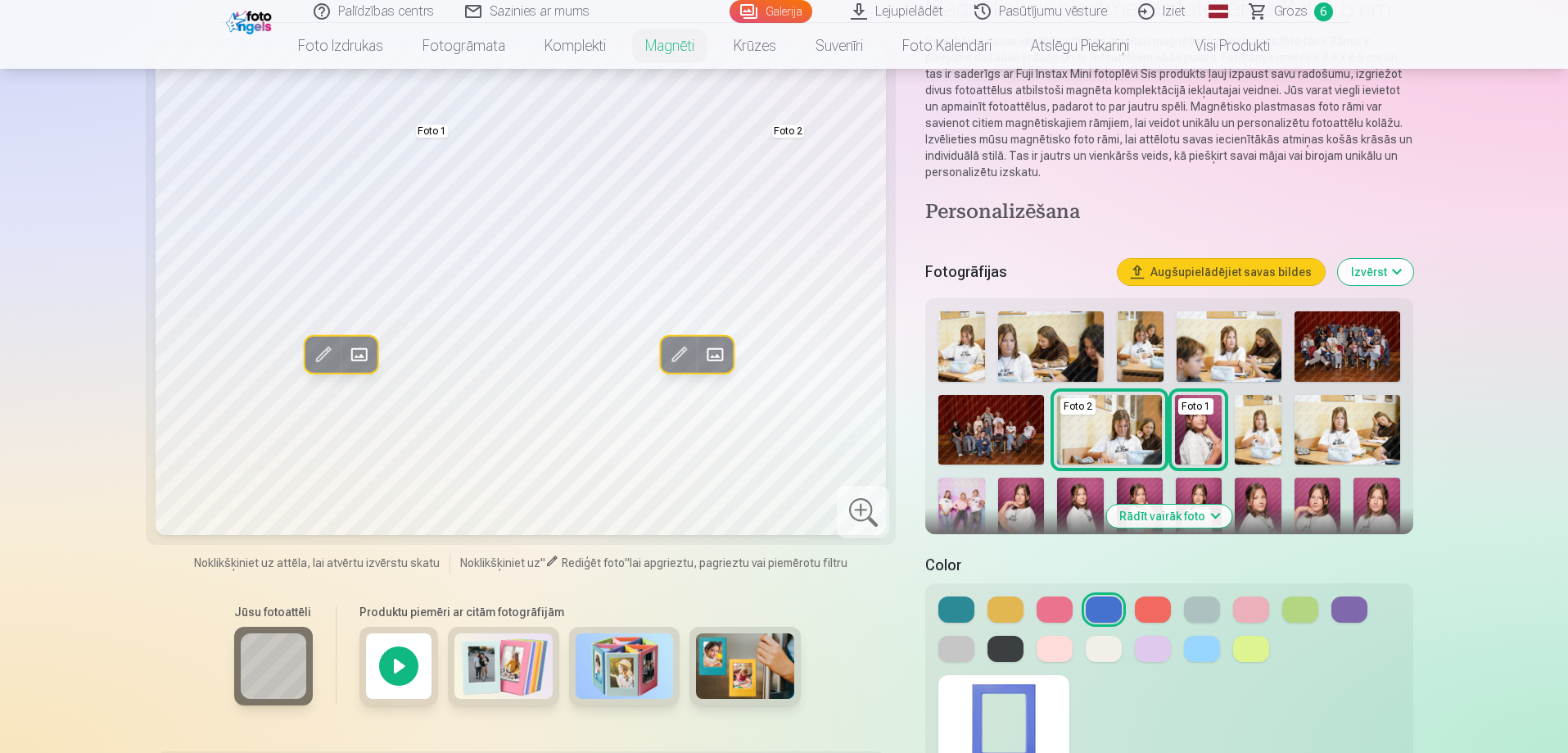
click at [677, 356] on span at bounding box center [678, 355] width 27 height 27
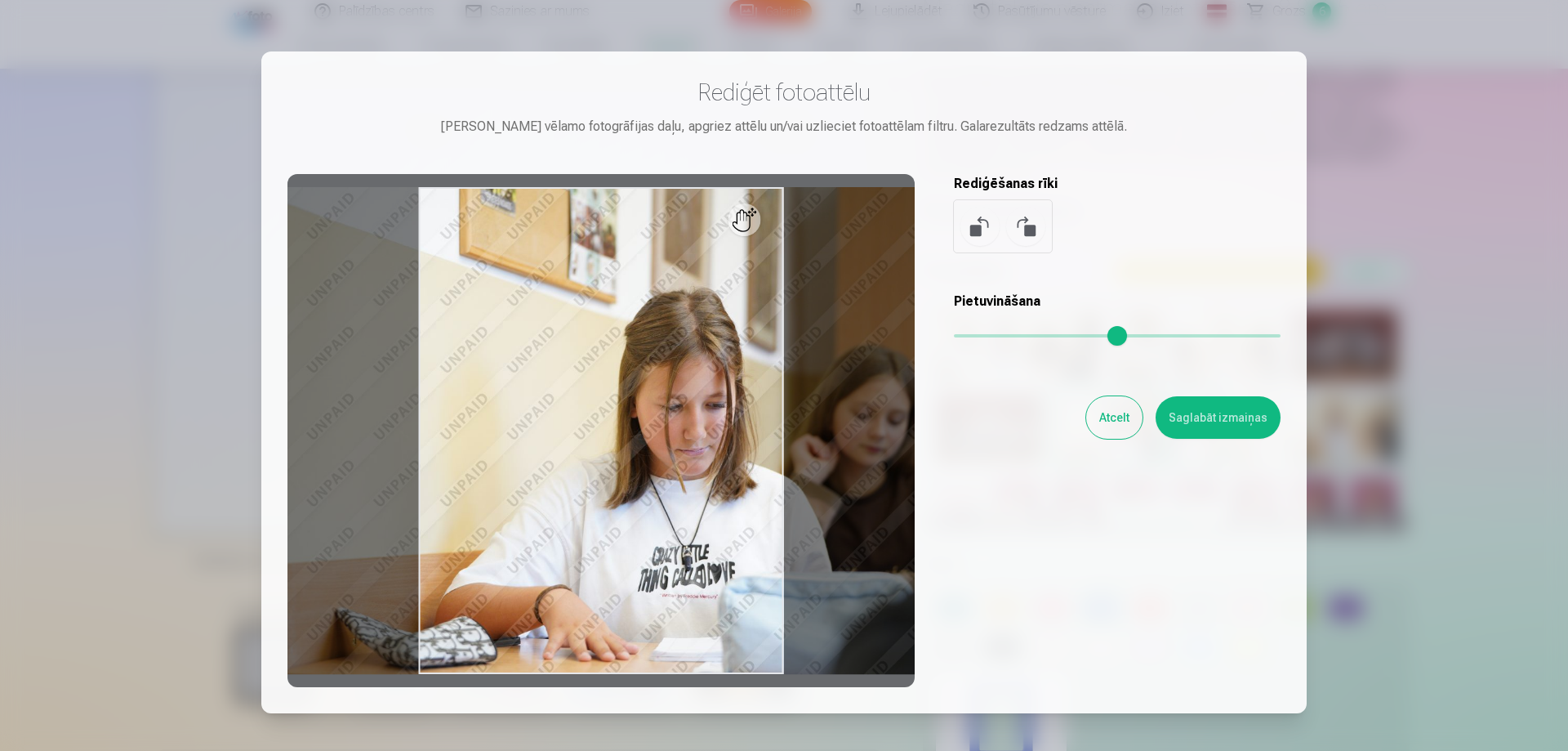
click at [711, 377] on div at bounding box center [601, 431] width 627 height 513
click at [1115, 411] on button "Atcelt" at bounding box center [1114, 417] width 56 height 42
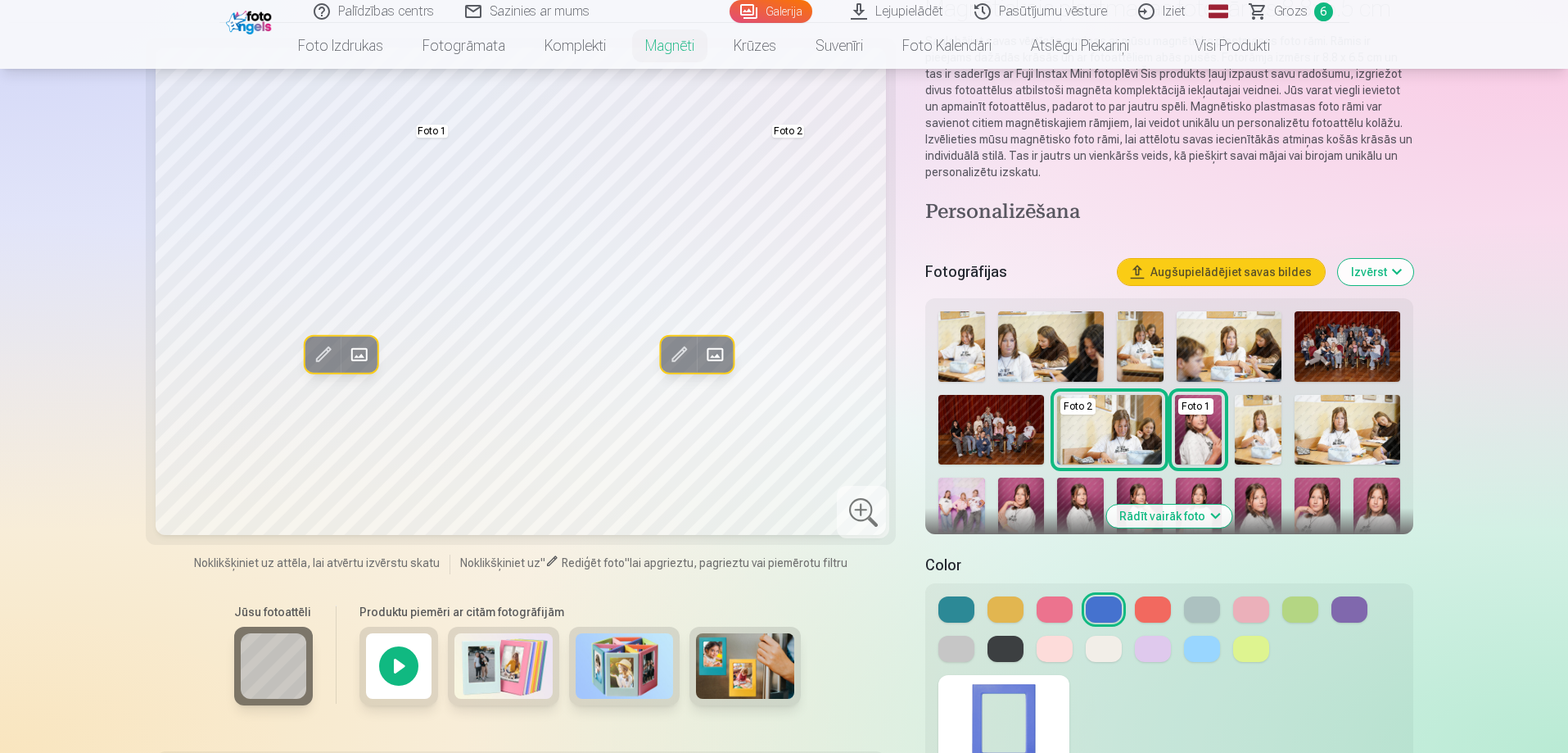
click at [1247, 608] on button at bounding box center [1251, 610] width 36 height 27
click at [863, 510] on div at bounding box center [863, 512] width 52 height 52
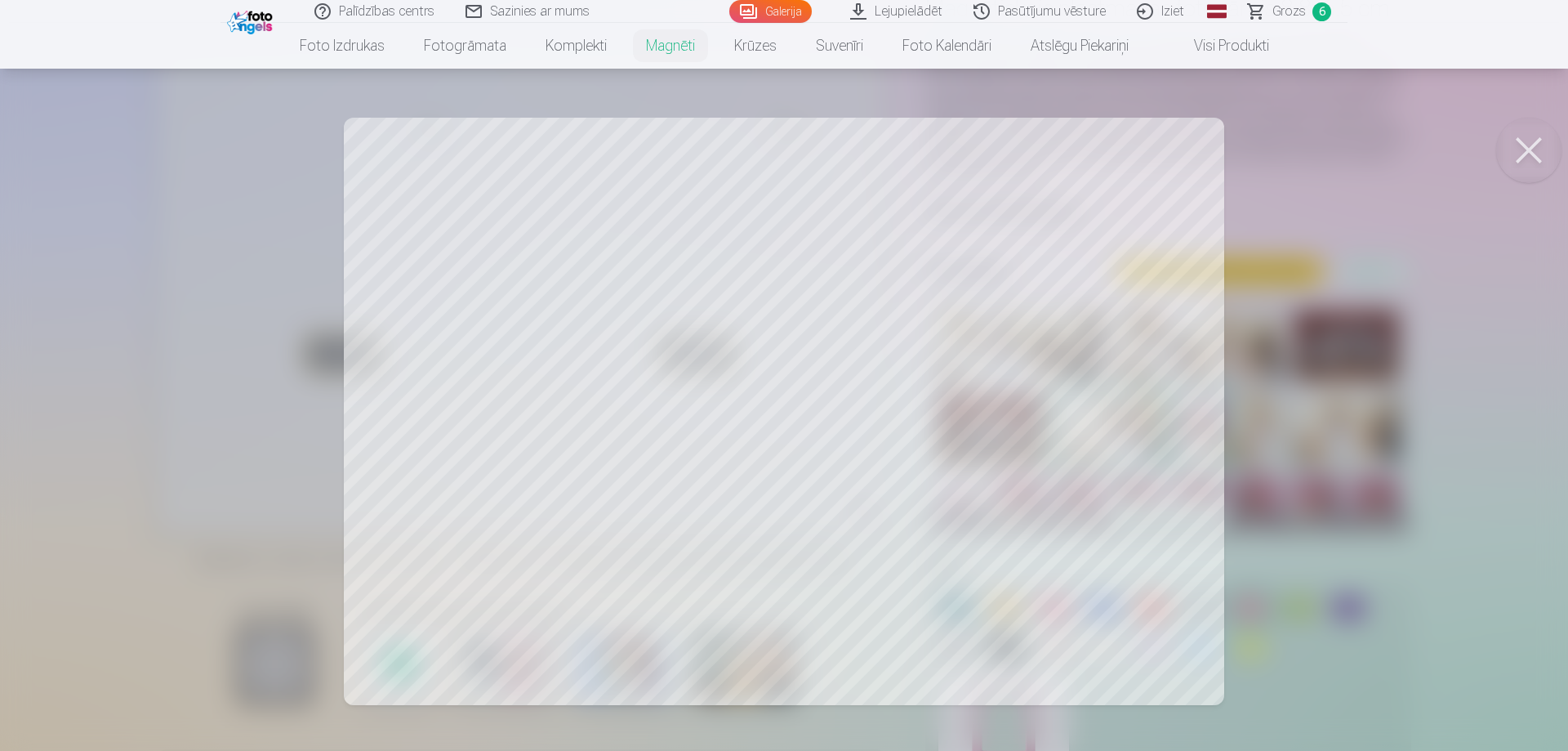
click at [1291, 587] on div at bounding box center [784, 375] width 1568 height 751
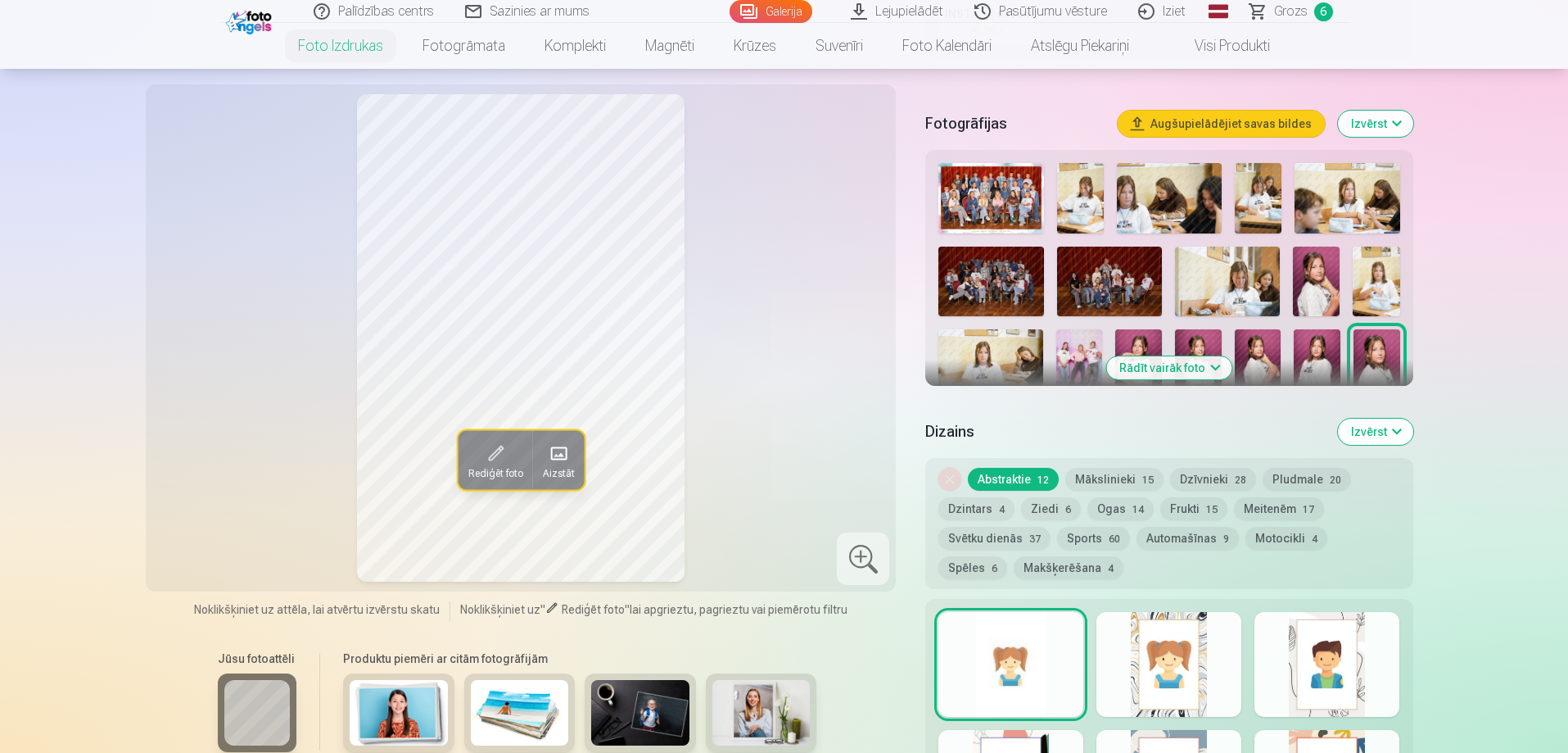
scroll to position [492, 0]
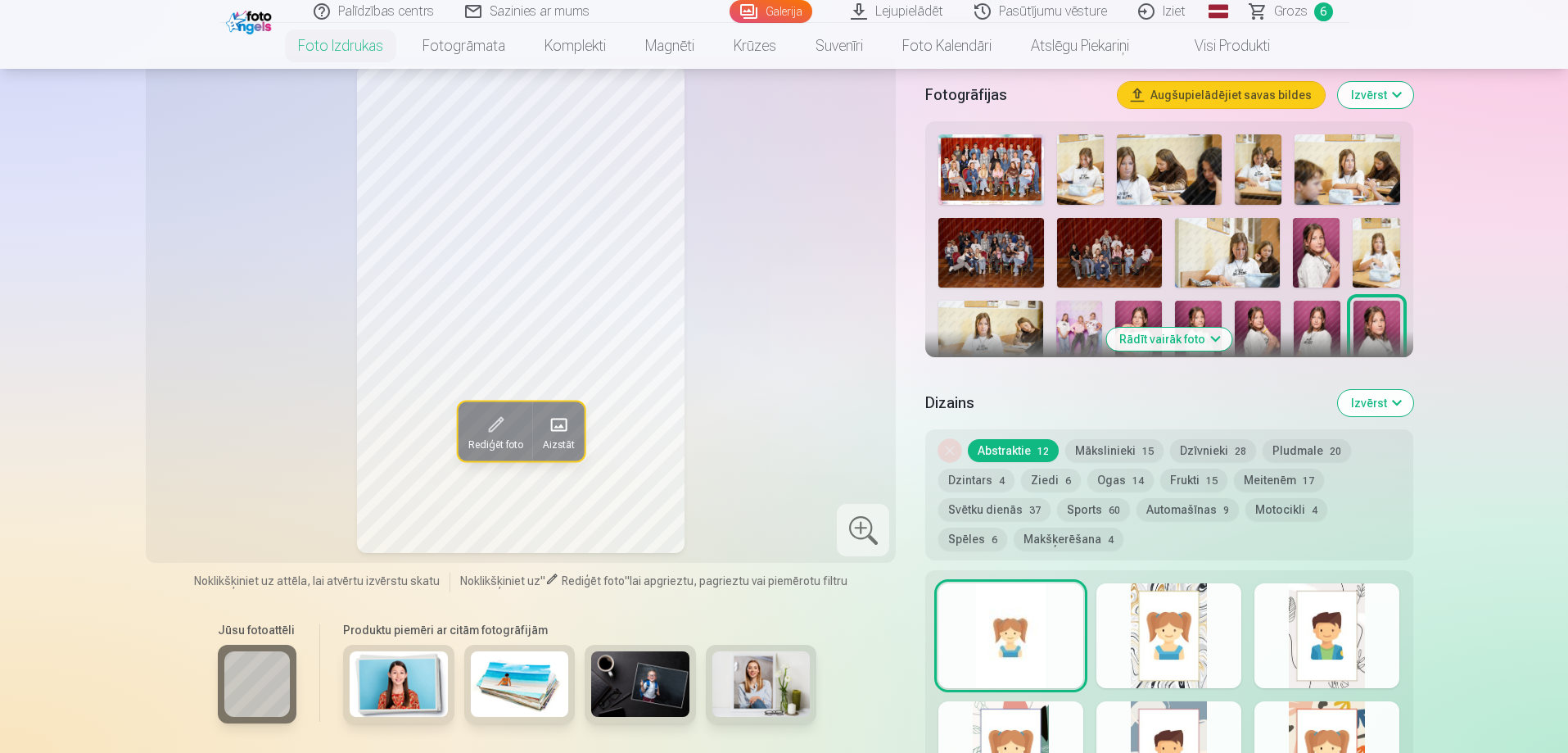
click at [1114, 479] on button "Ogas 14" at bounding box center [1120, 480] width 67 height 23
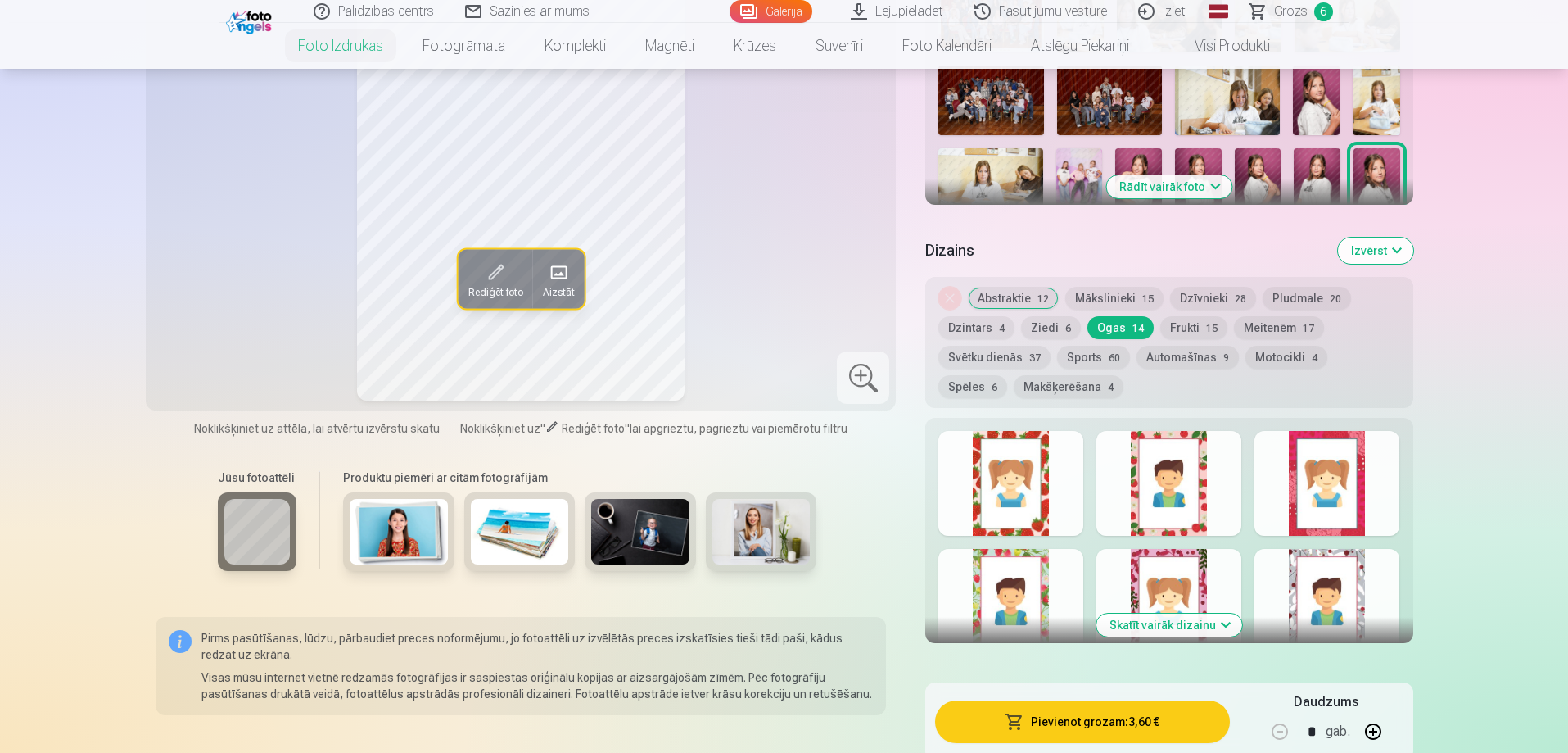
scroll to position [656, 0]
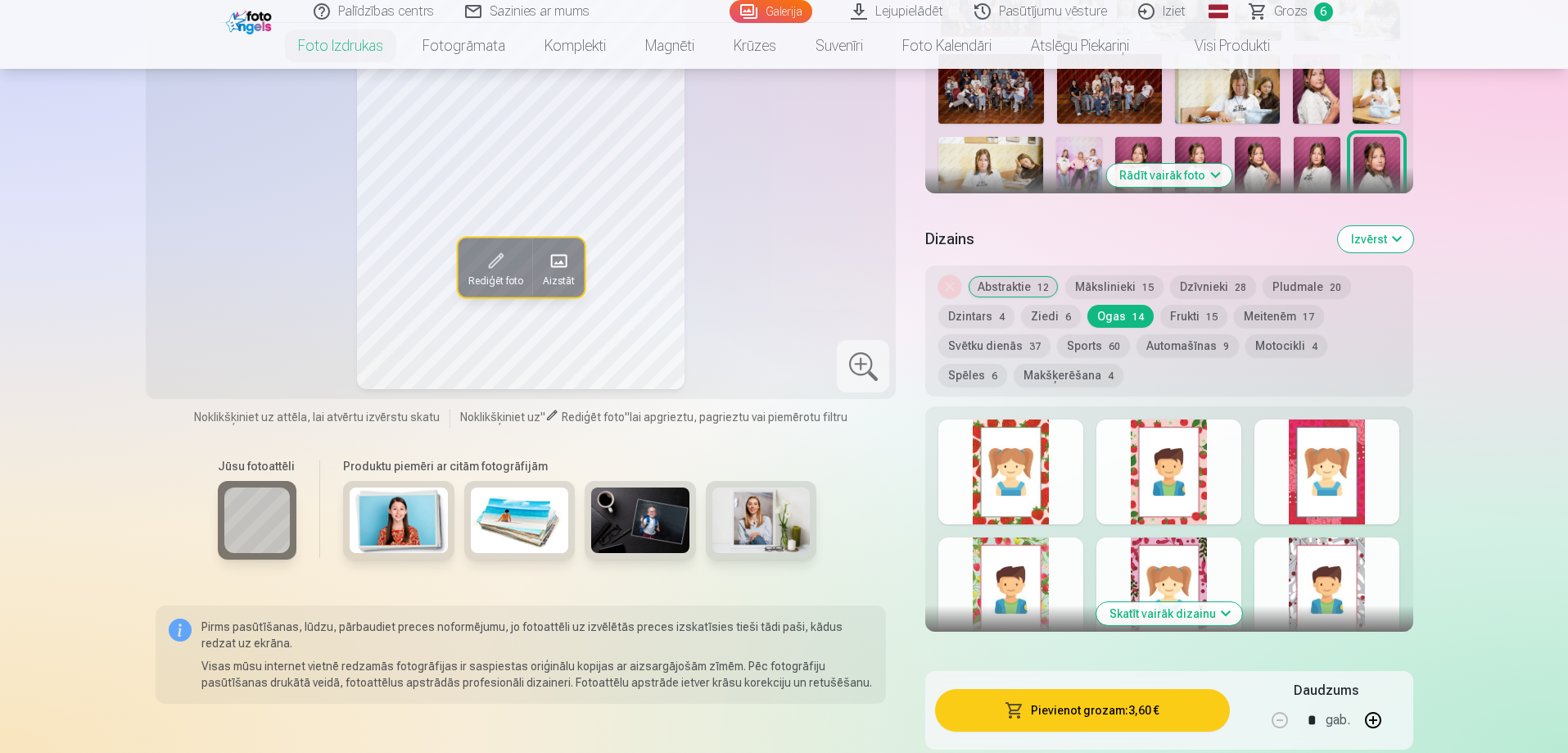
click at [1289, 344] on button "Motocikli 4" at bounding box center [1286, 346] width 82 height 23
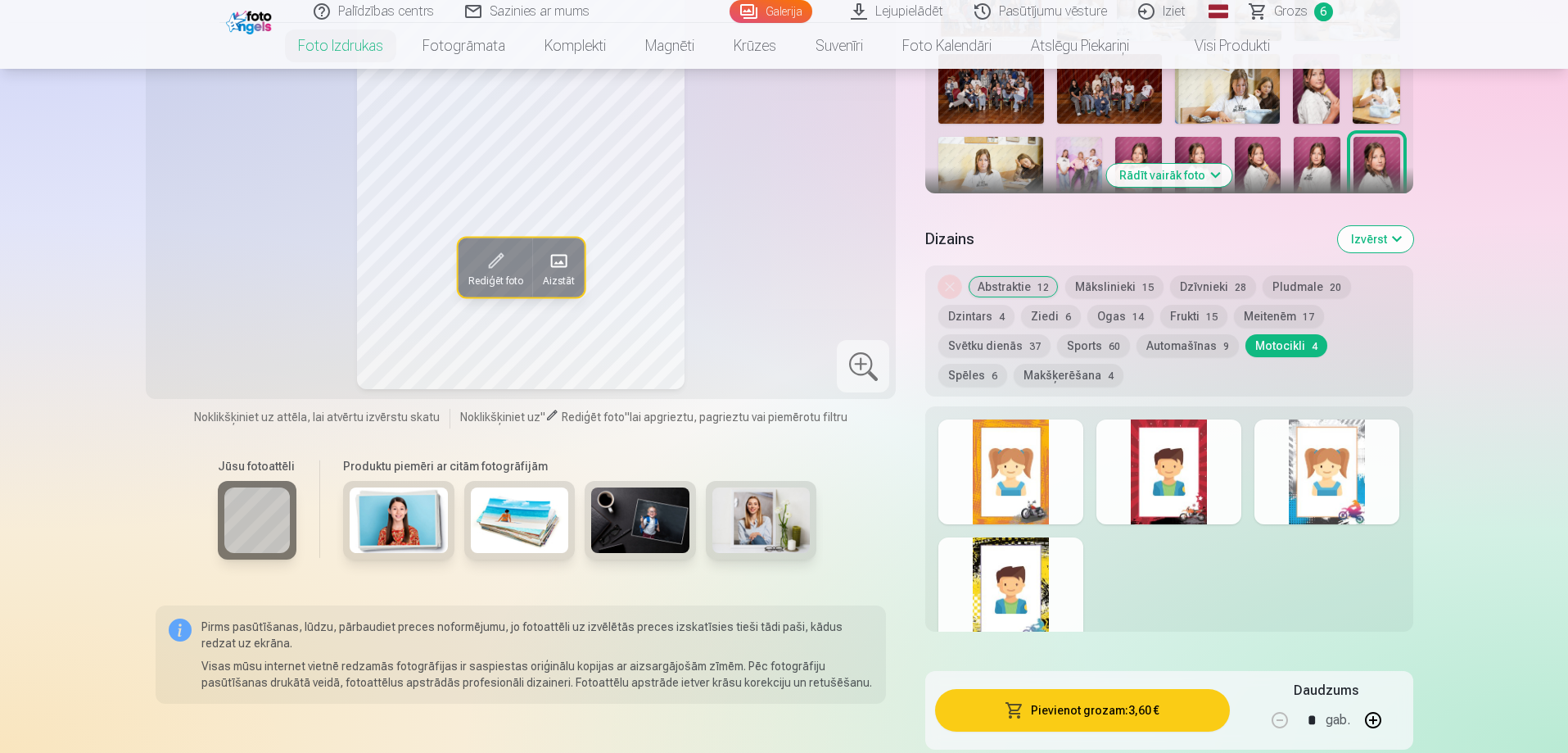
click at [399, 517] on img at bounding box center [398, 520] width 98 height 66
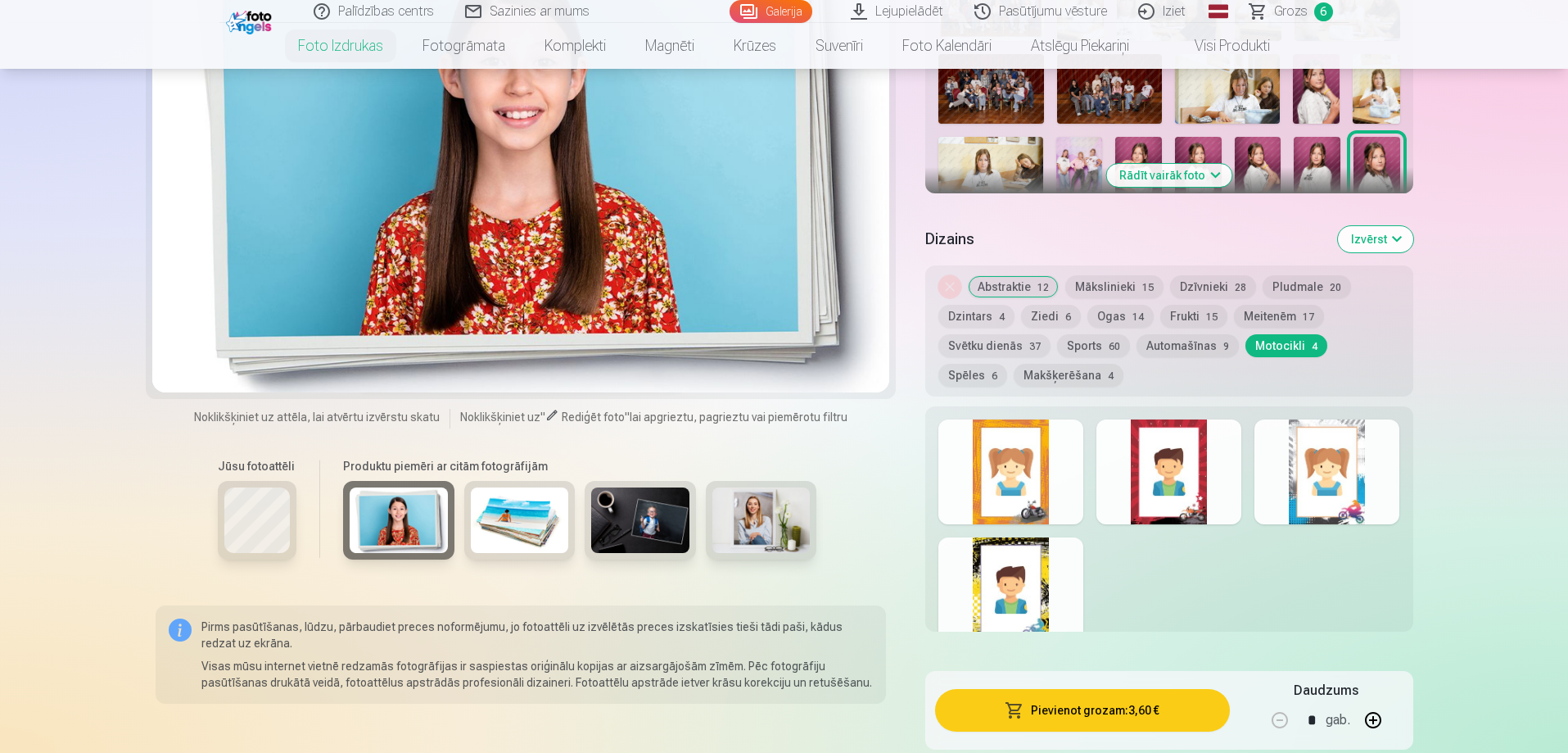
click at [497, 513] on img at bounding box center [520, 520] width 98 height 66
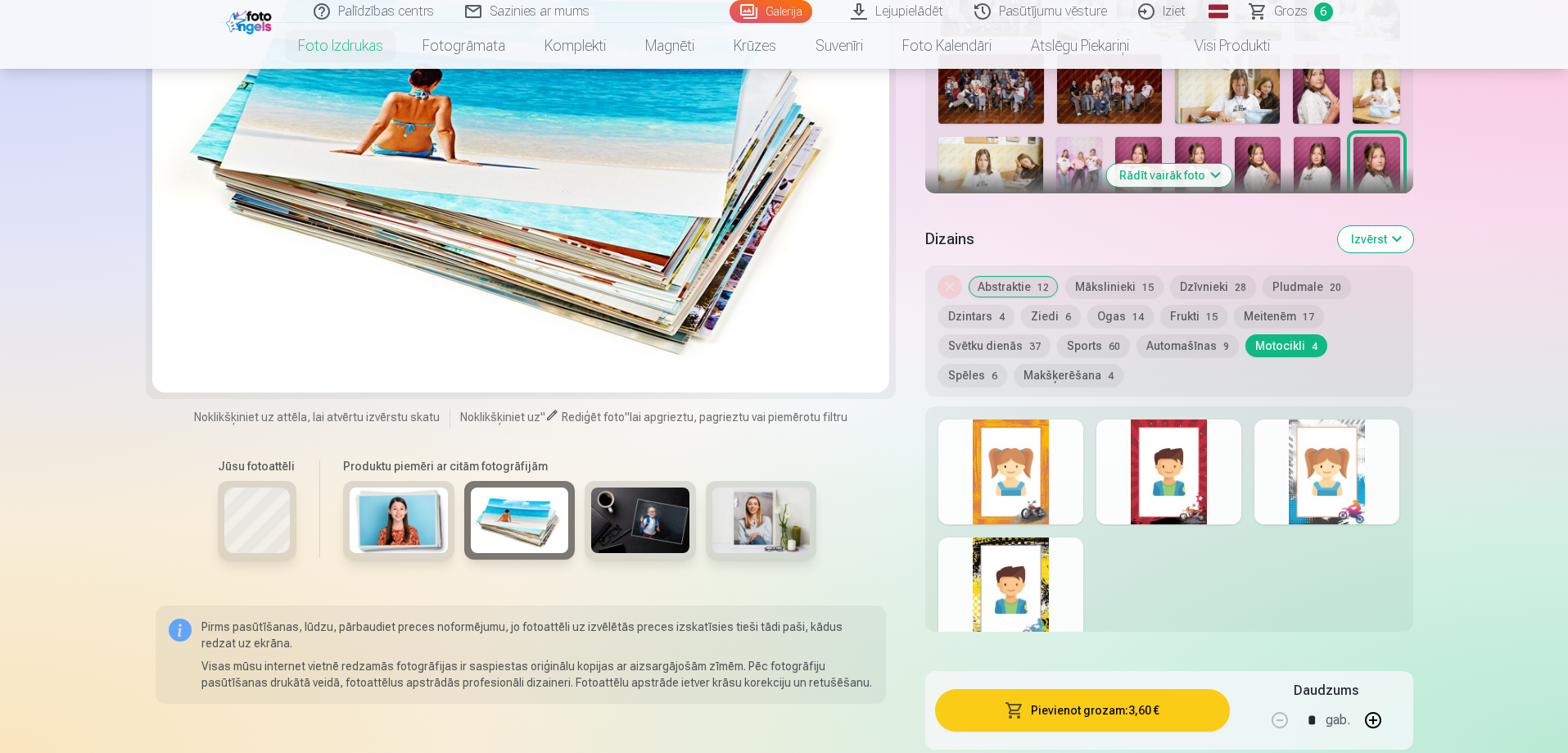
click at [606, 523] on img at bounding box center [641, 520] width 98 height 66
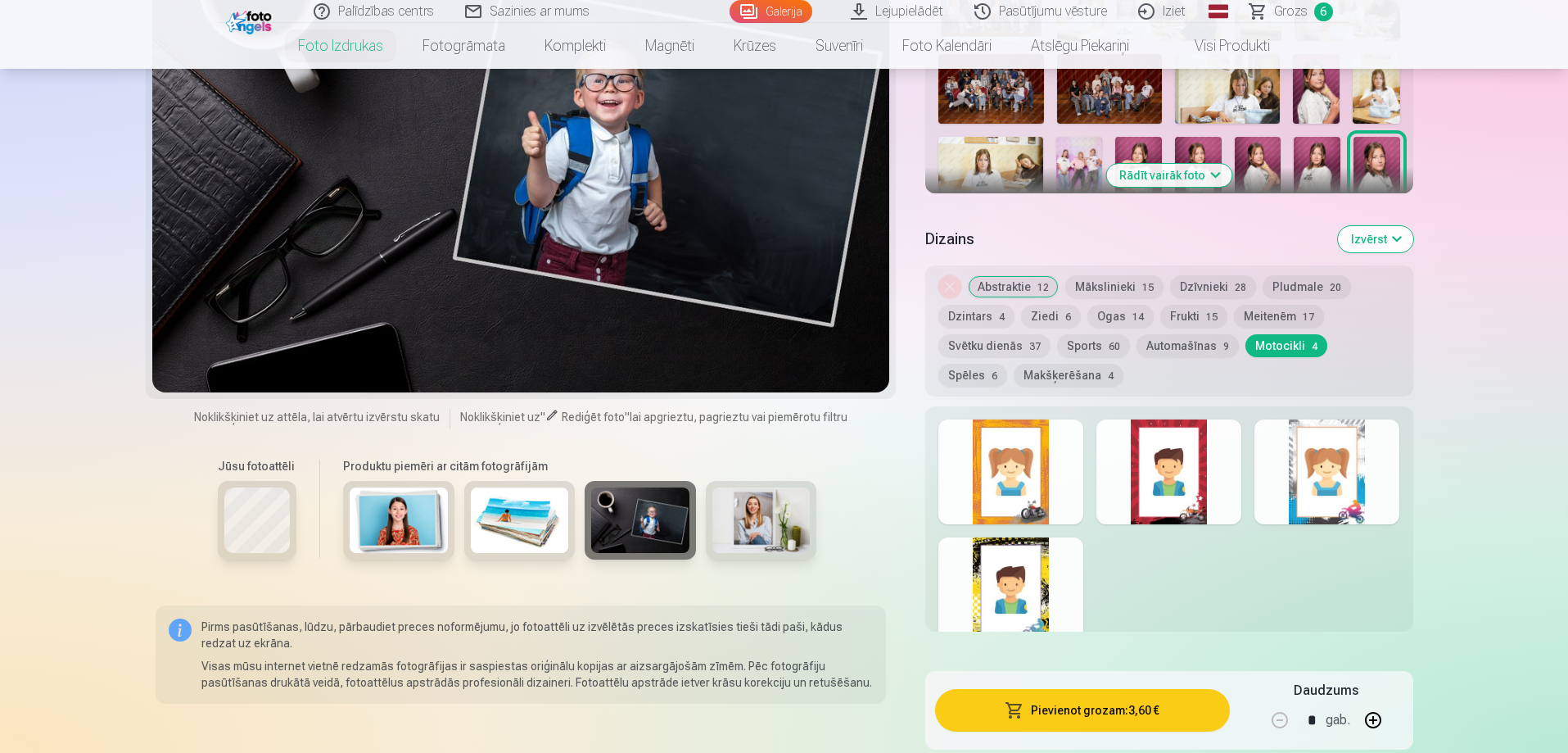
click at [754, 532] on img at bounding box center [762, 520] width 98 height 66
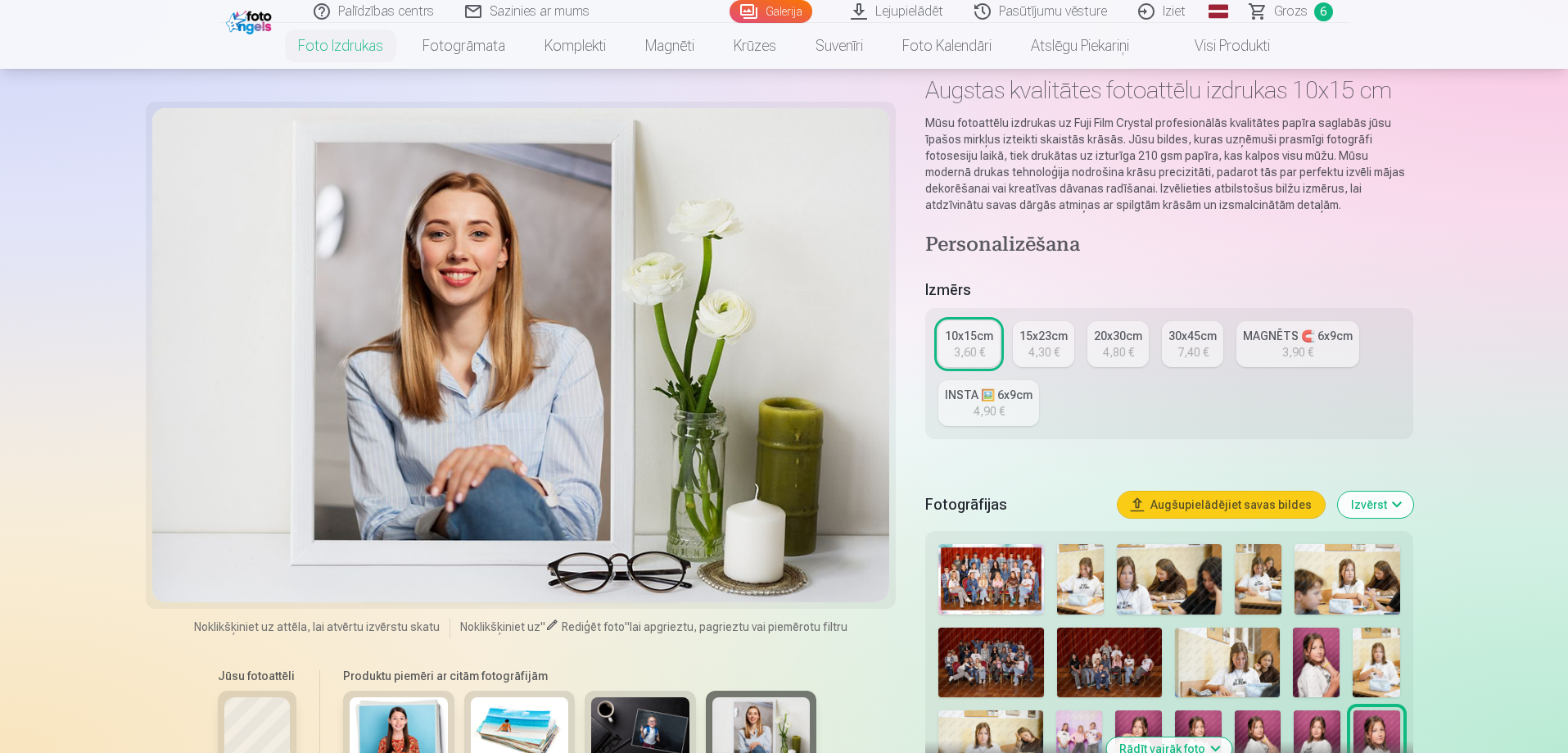
scroll to position [0, 0]
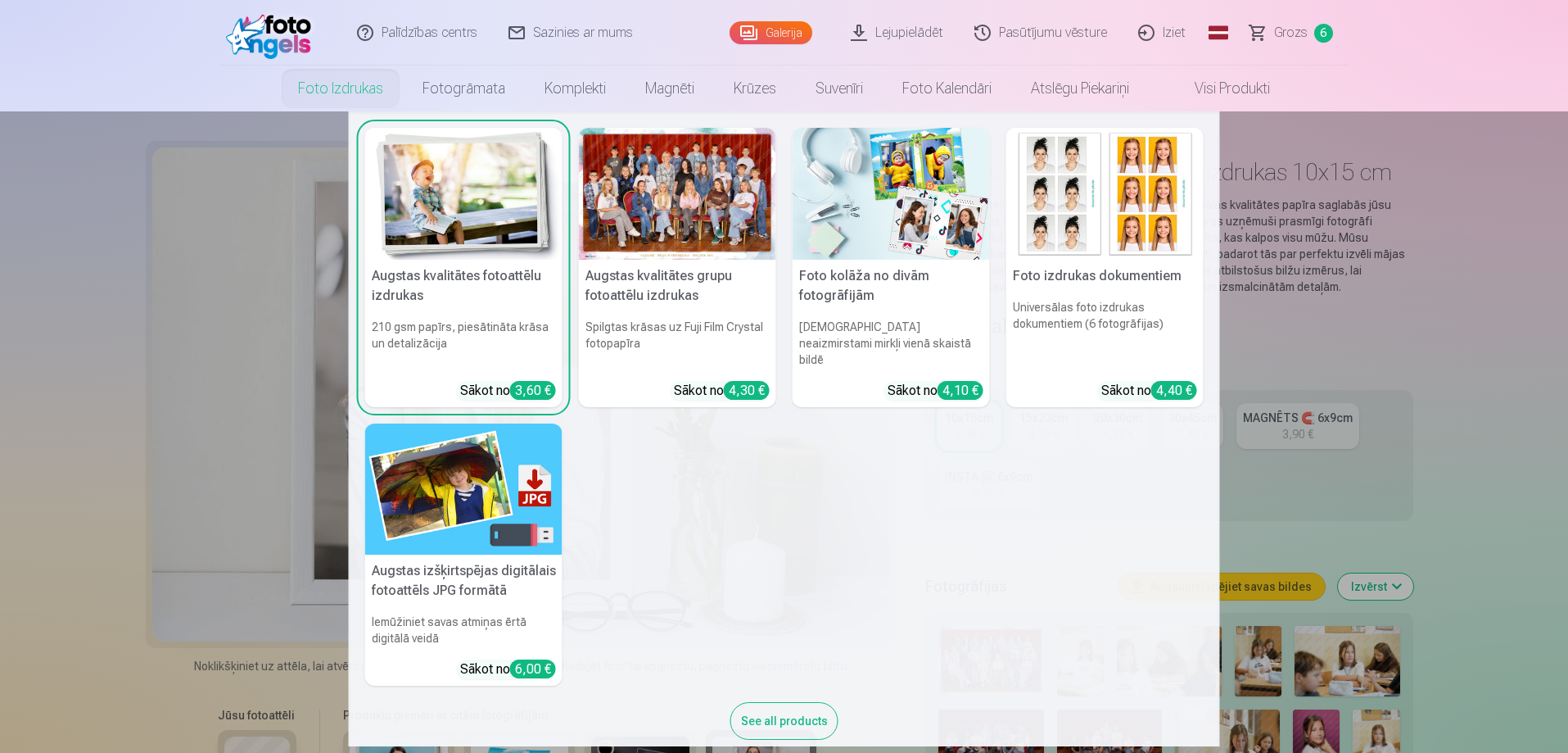
click at [1049, 302] on h6 "Universālas foto izdrukas dokumentiem (6 fotogrāfijas)" at bounding box center [1105, 333] width 197 height 82
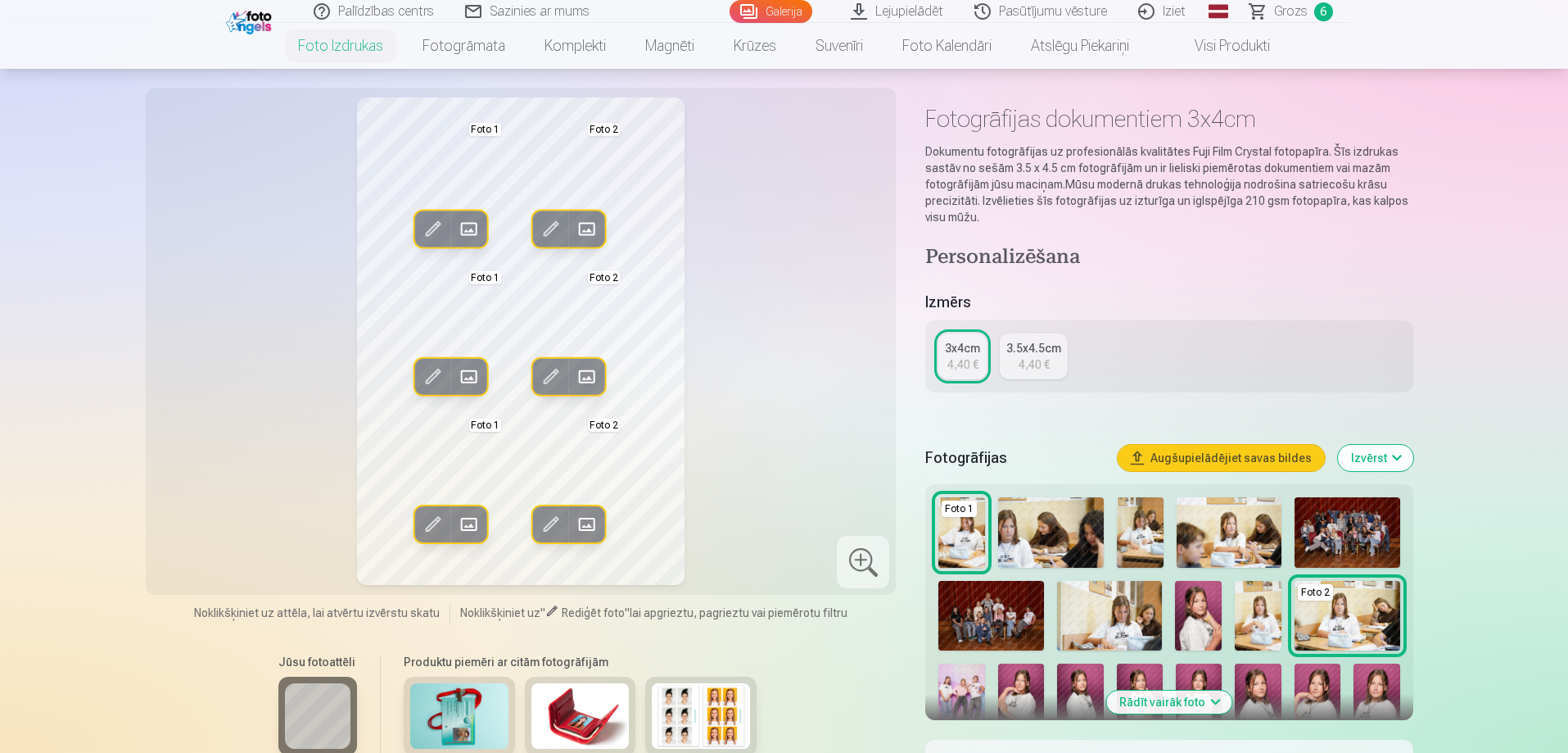
scroll to position [82, 0]
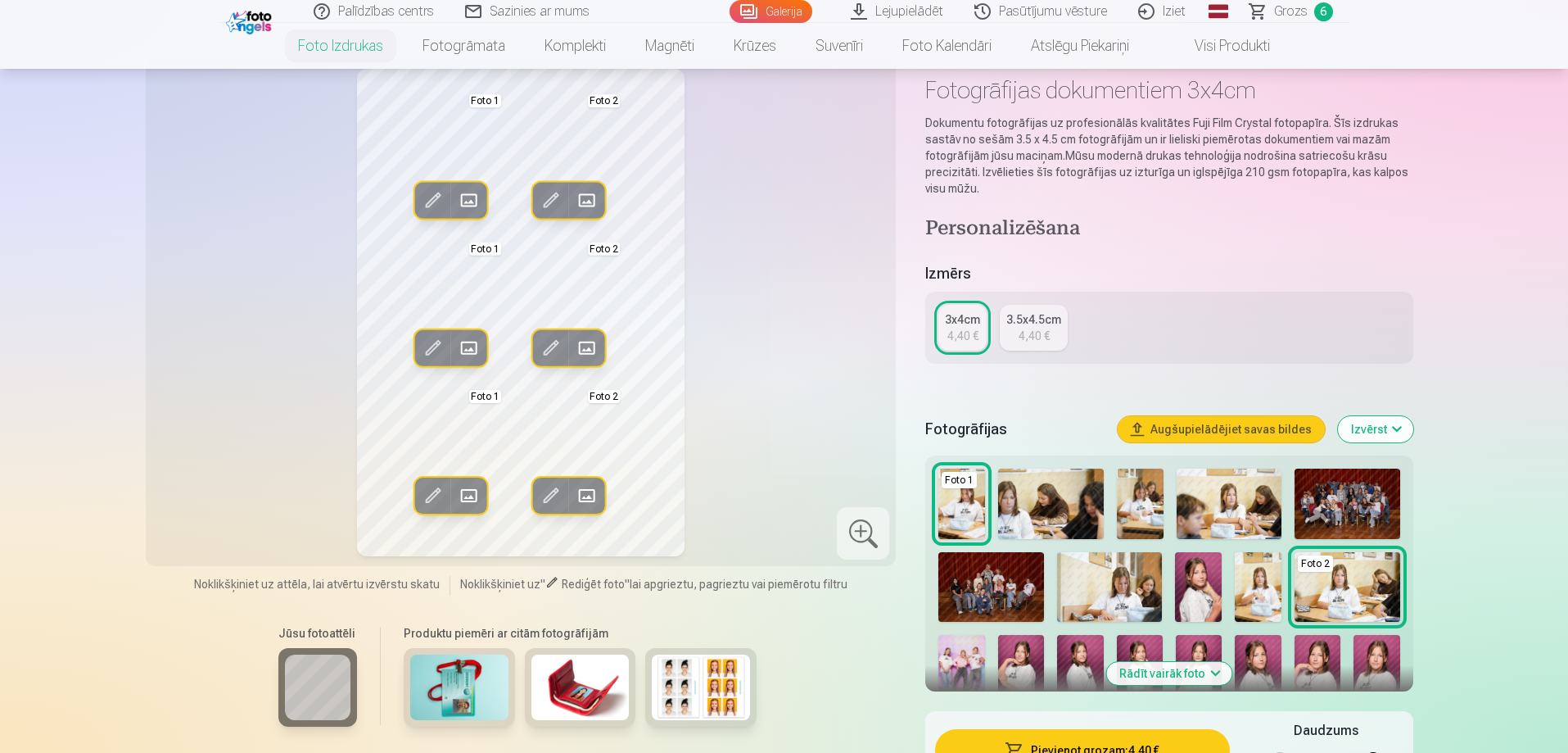
click at [1310, 661] on img at bounding box center [1318, 670] width 46 height 70
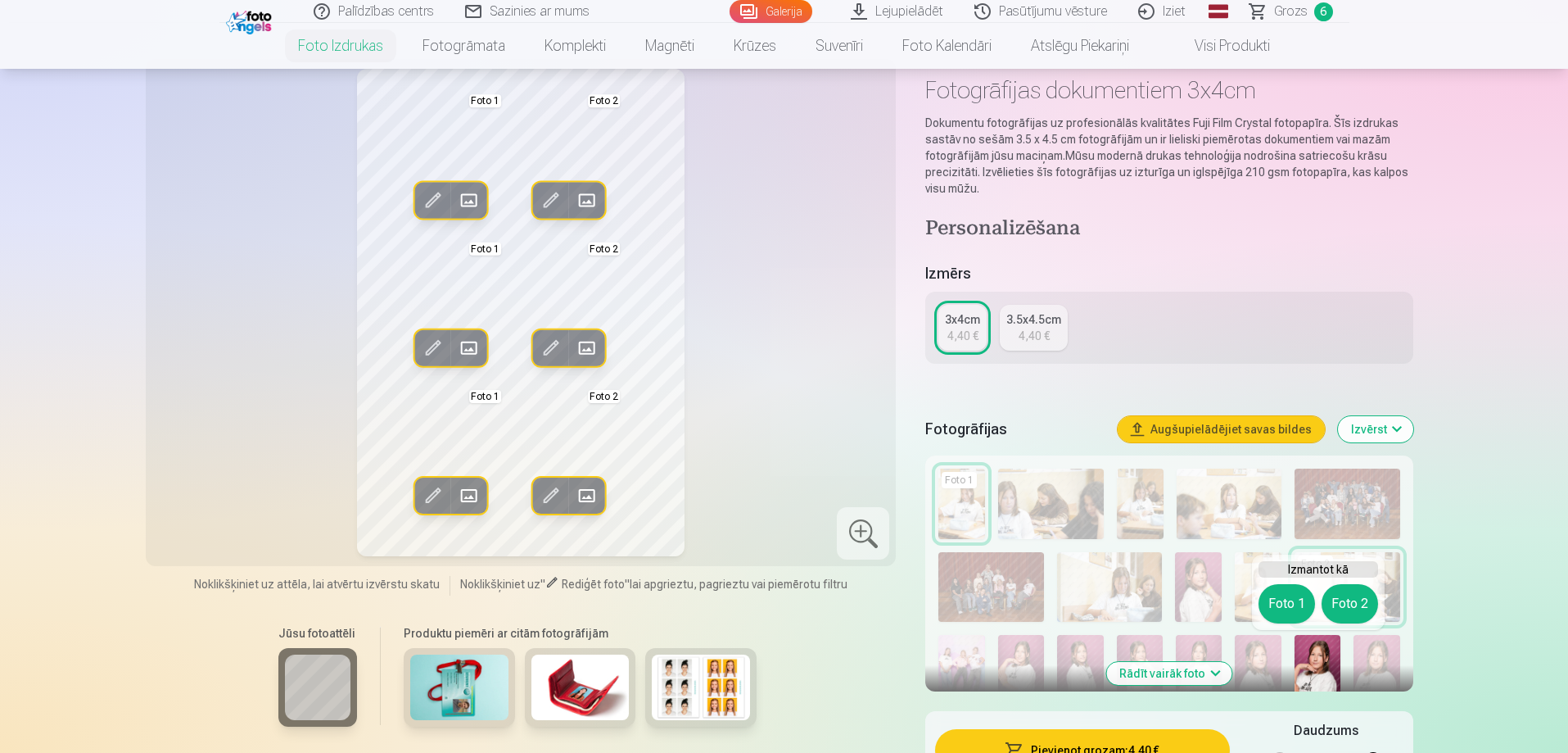
click at [469, 205] on span at bounding box center [468, 201] width 27 height 27
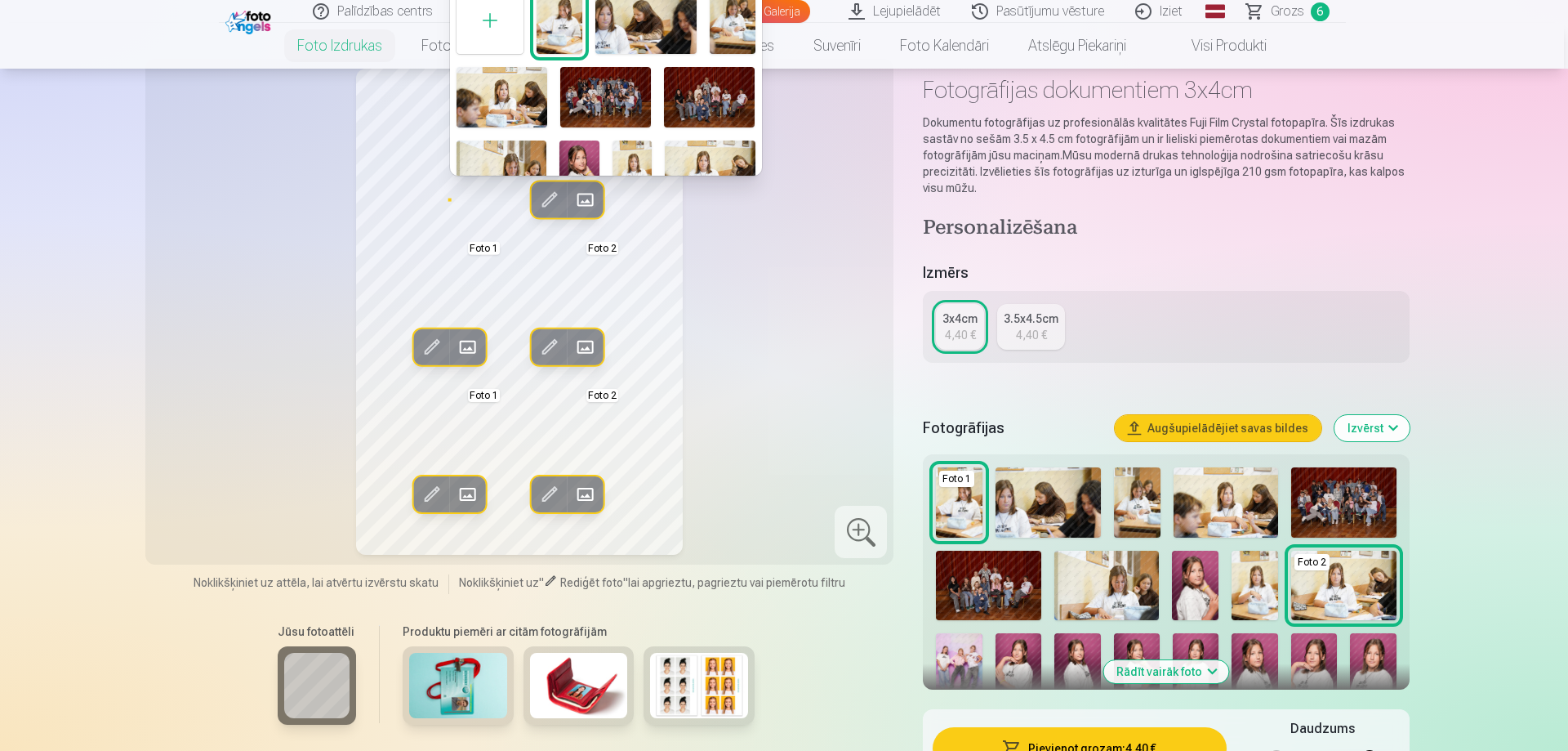
click at [577, 150] on img at bounding box center [579, 170] width 40 height 60
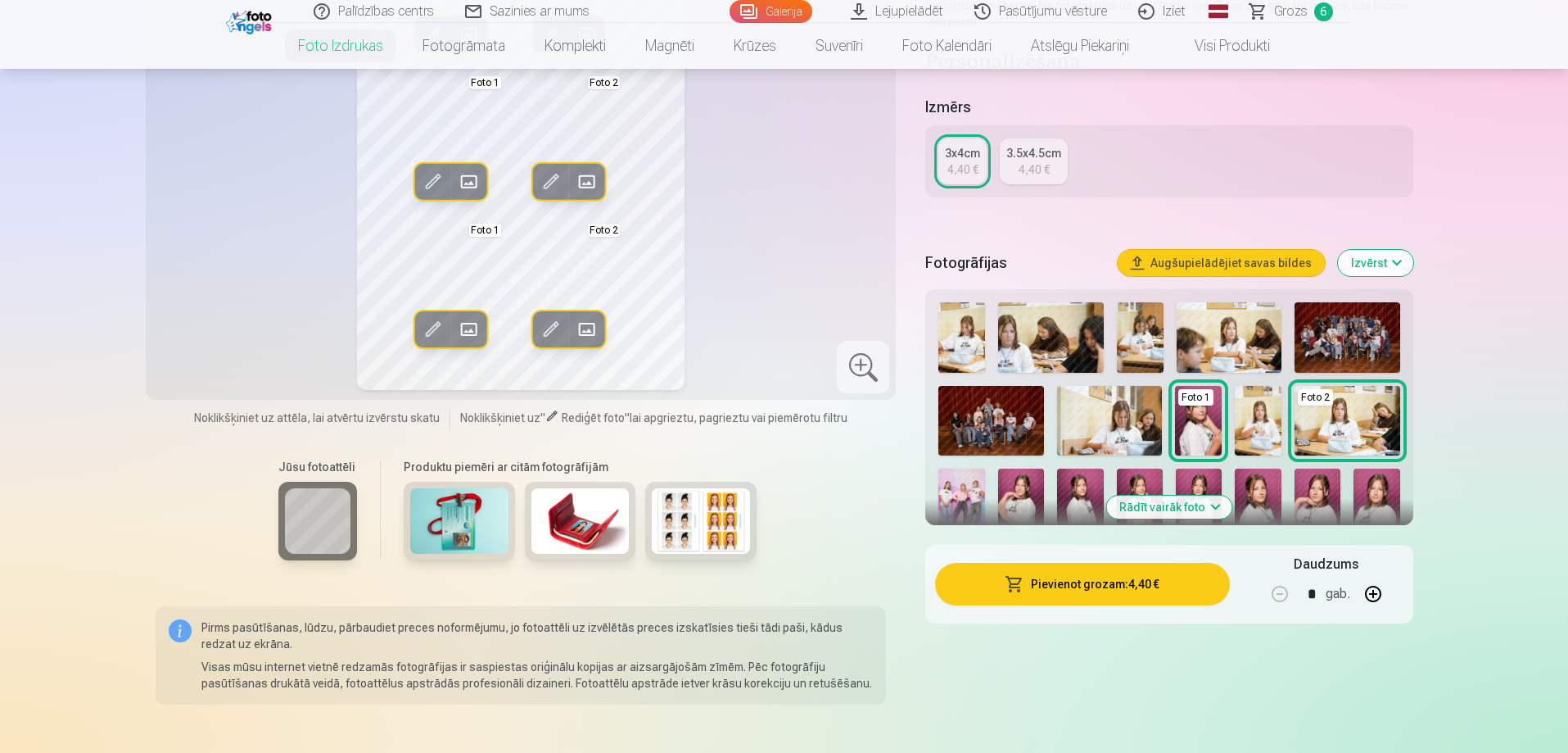
scroll to position [409, 0]
